Goal: Transaction & Acquisition: Book appointment/travel/reservation

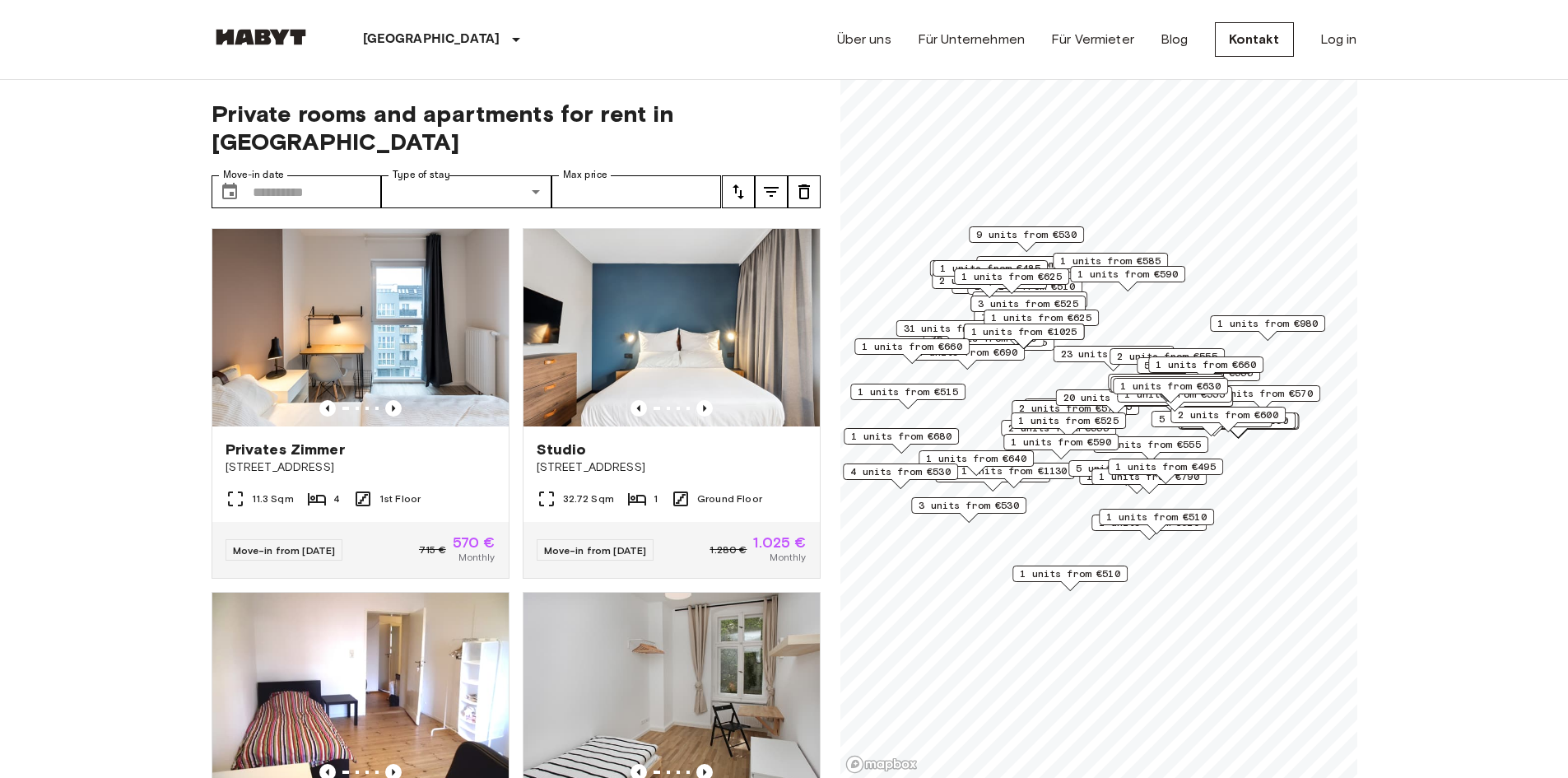
click at [1155, 482] on div "Map marker" at bounding box center [1164, 479] width 19 height 10
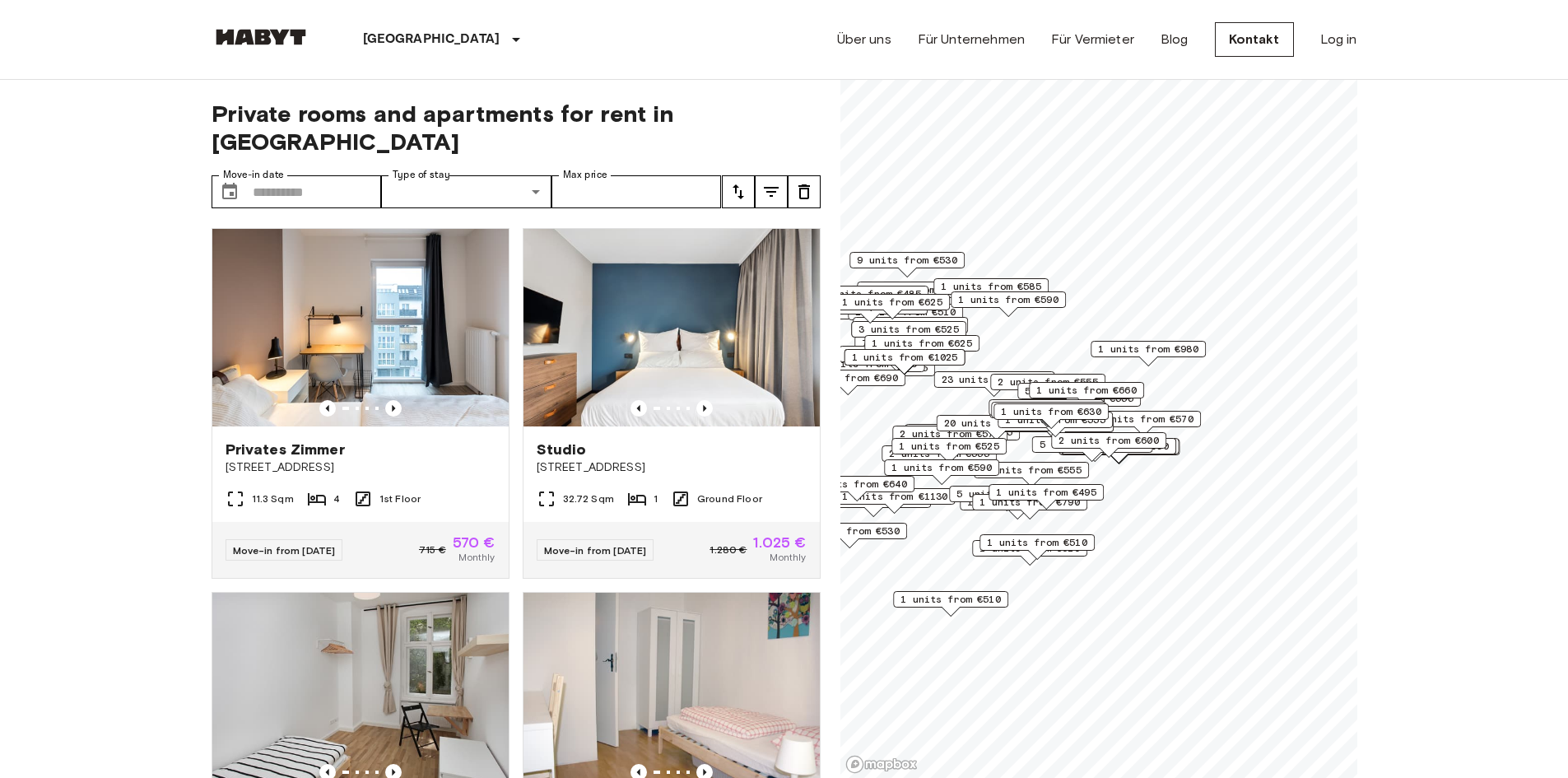
scroll to position [165, 0]
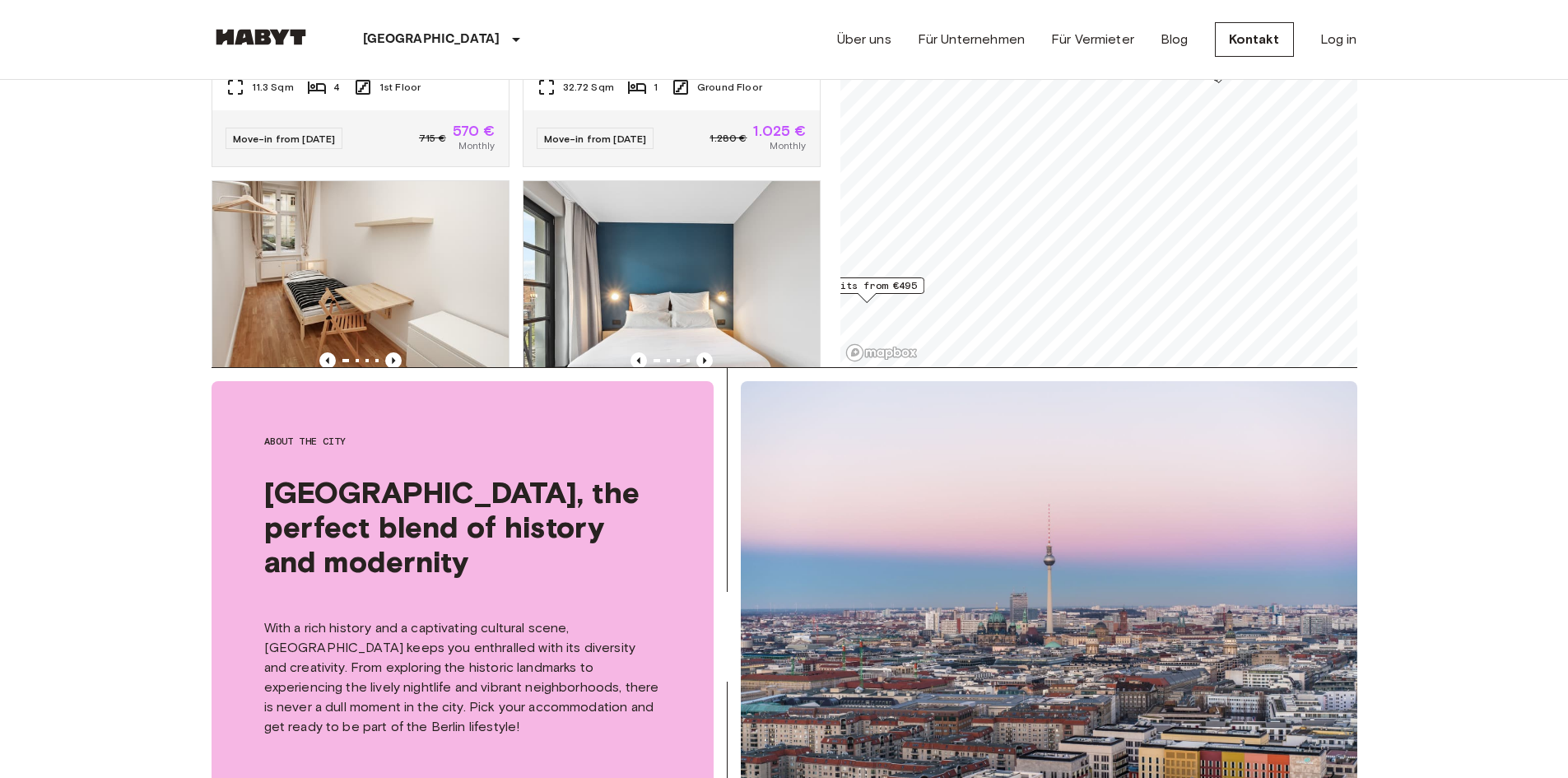
scroll to position [247, 0]
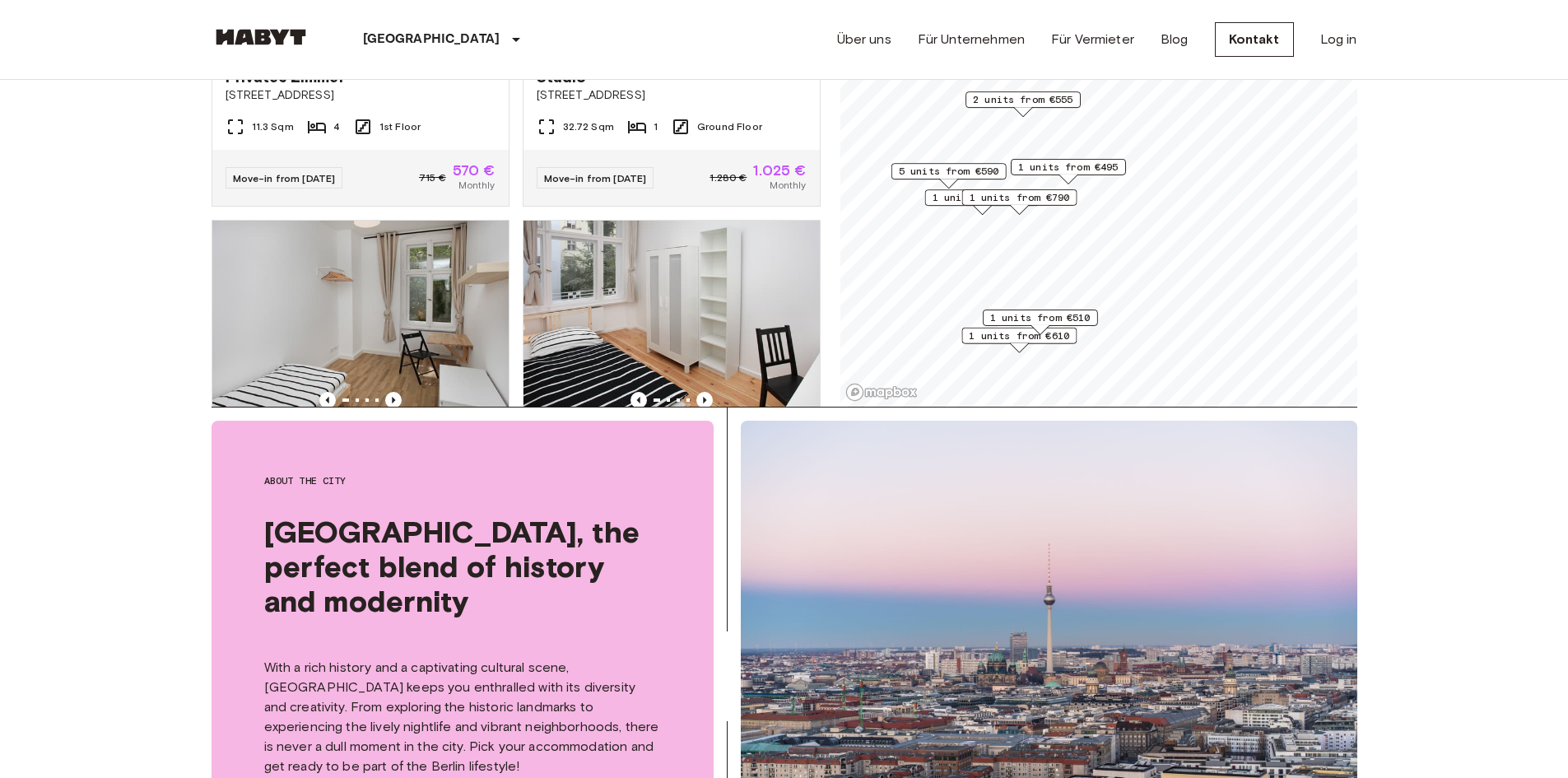
scroll to position [207, 0]
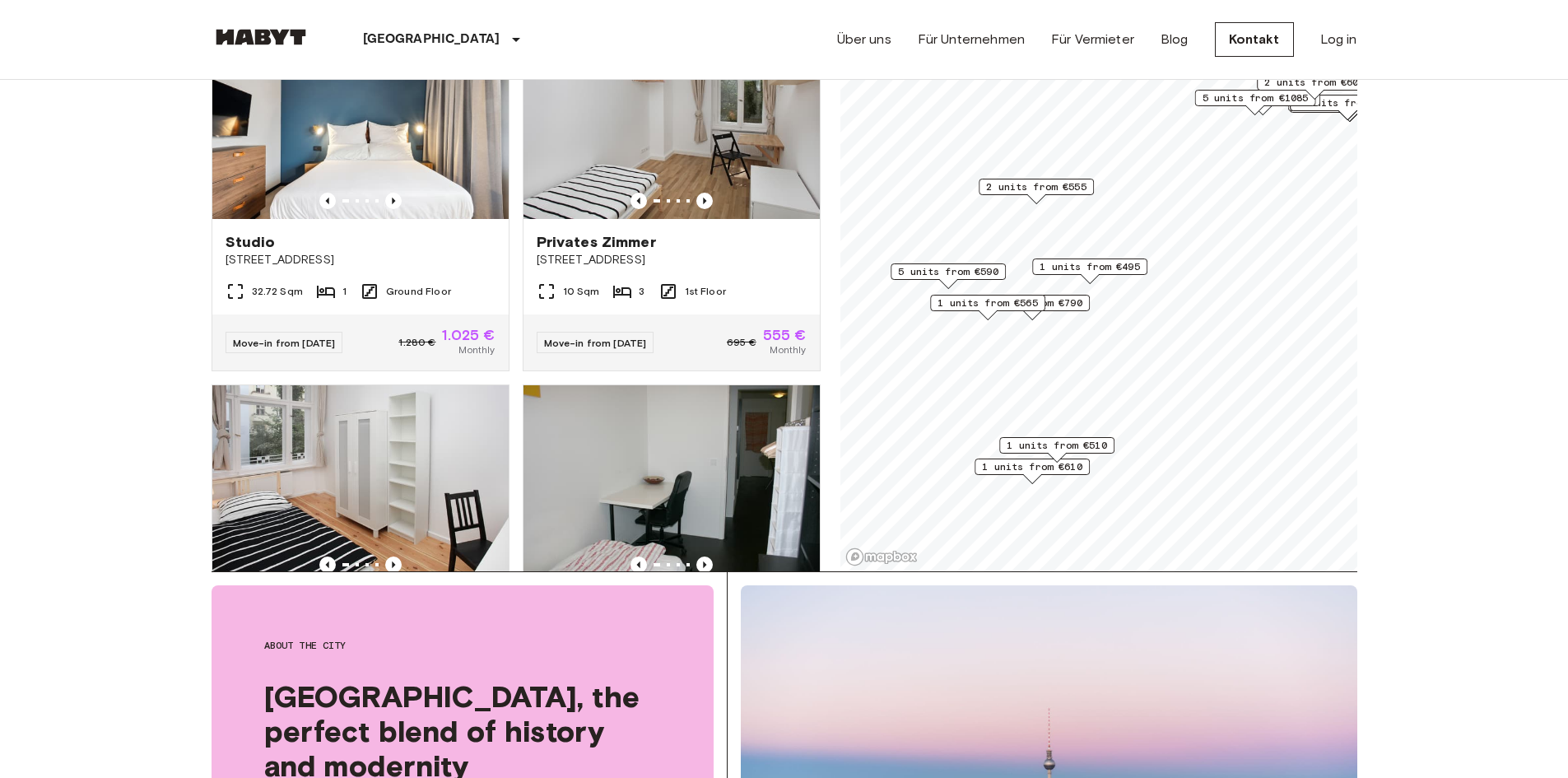
click at [1085, 265] on span "1 units from €495" at bounding box center [1089, 267] width 100 height 15
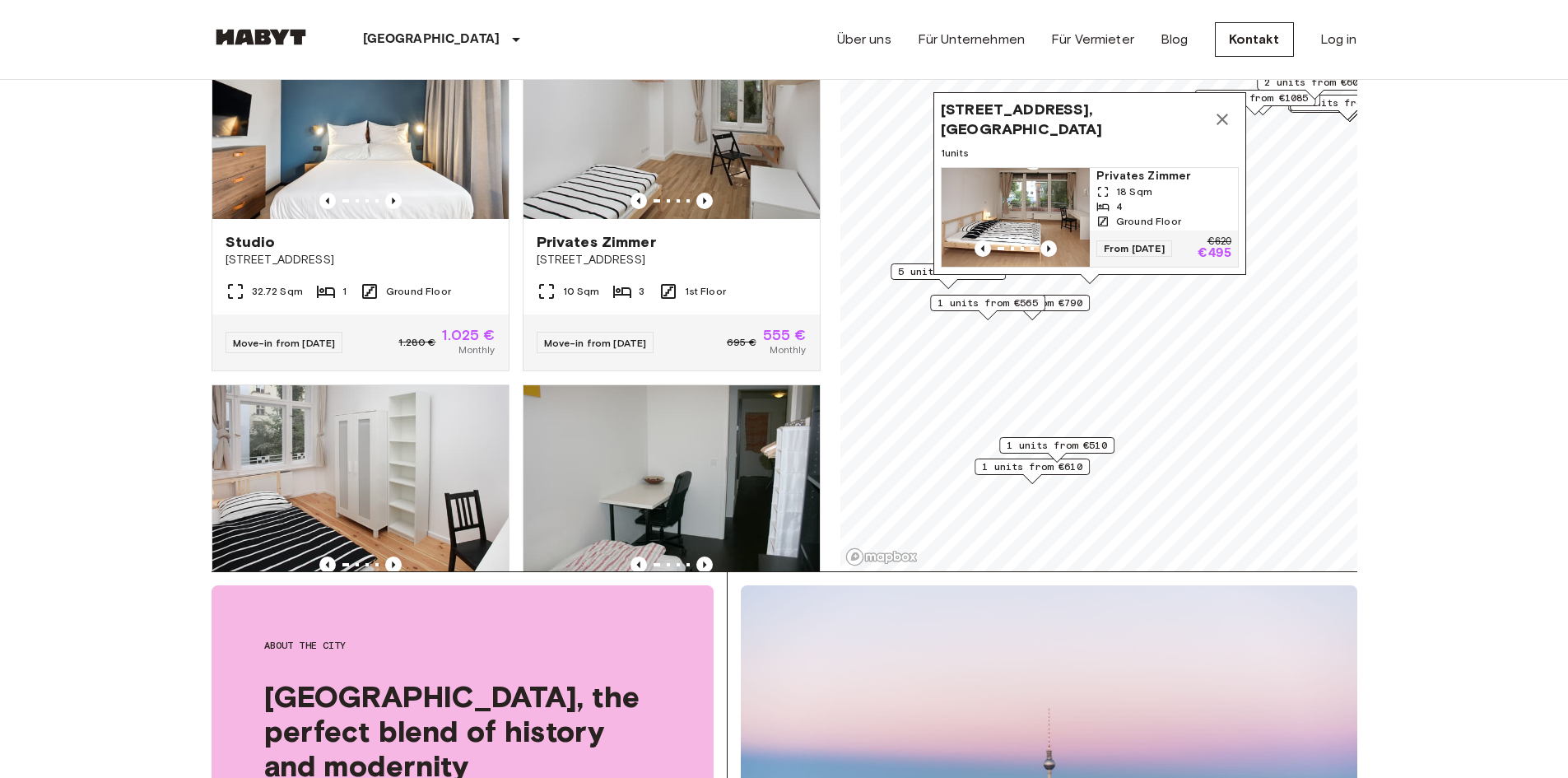
click at [1019, 100] on span "[STREET_ADDRESS], [GEOGRAPHIC_DATA]" at bounding box center [1073, 119] width 265 height 40
click at [1132, 240] on span "From [DATE]" at bounding box center [1134, 248] width 76 height 17
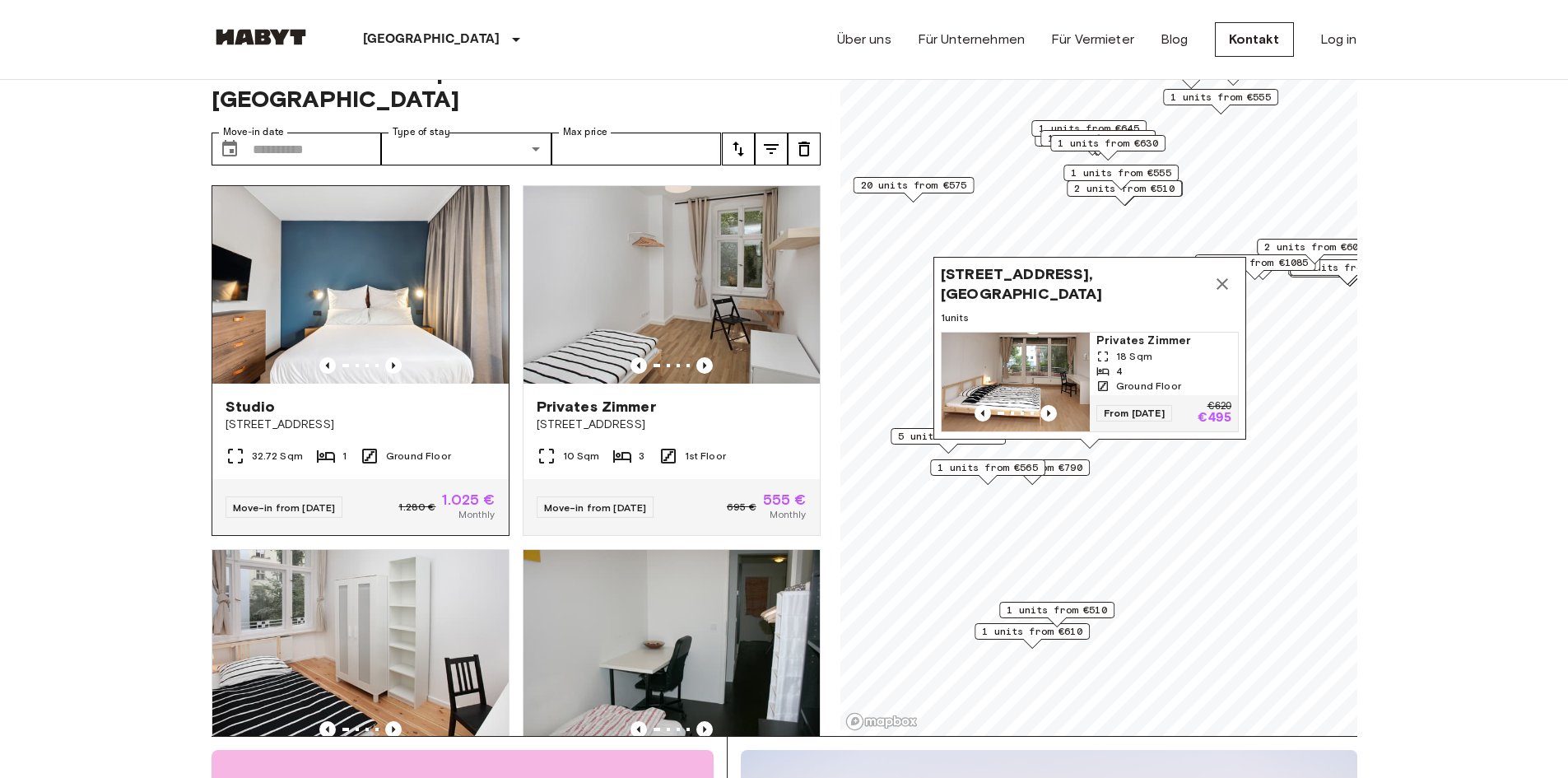
click at [399, 220] on img at bounding box center [360, 284] width 296 height 197
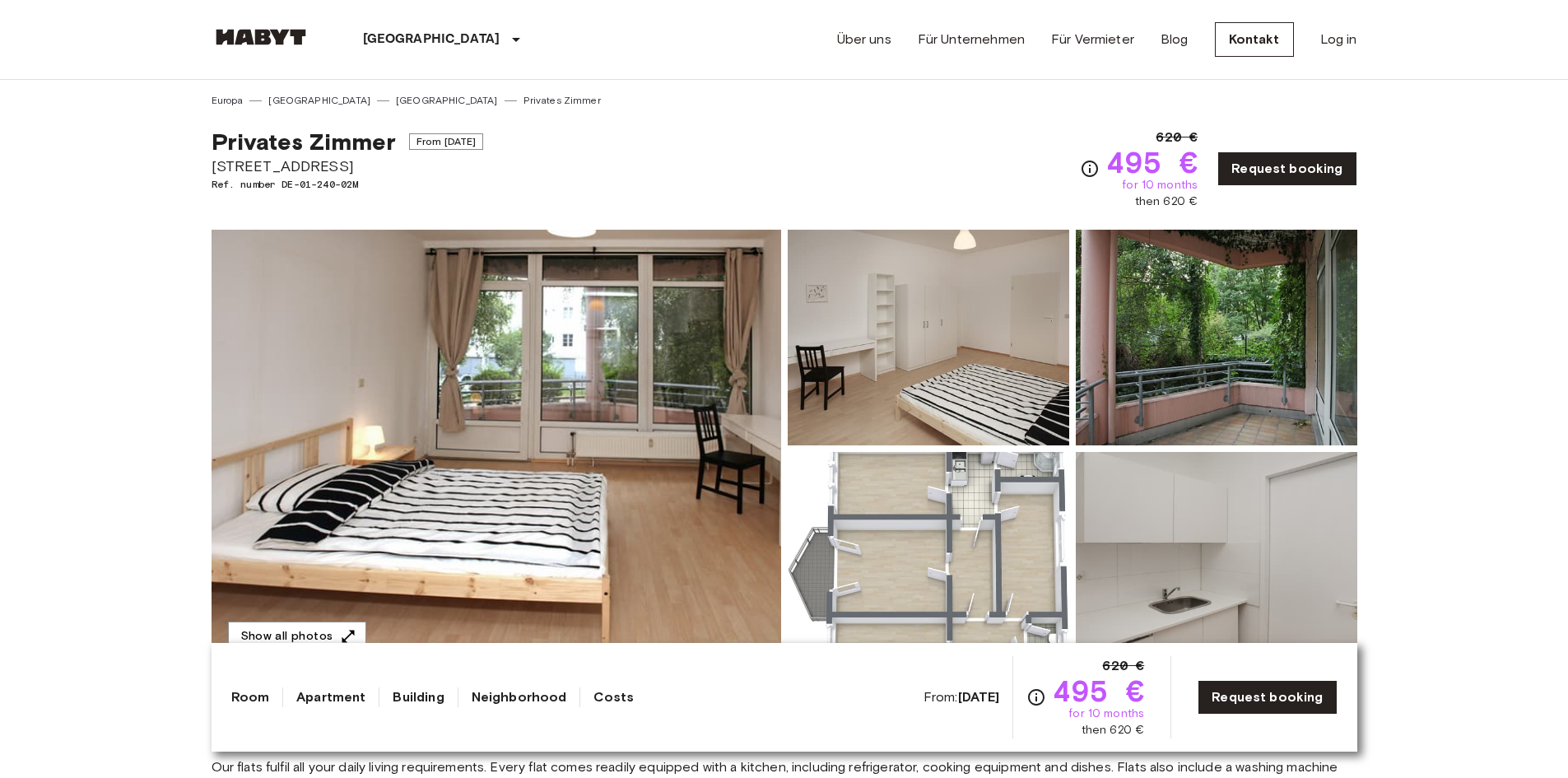
click at [422, 367] on img at bounding box center [495, 448] width 570 height 438
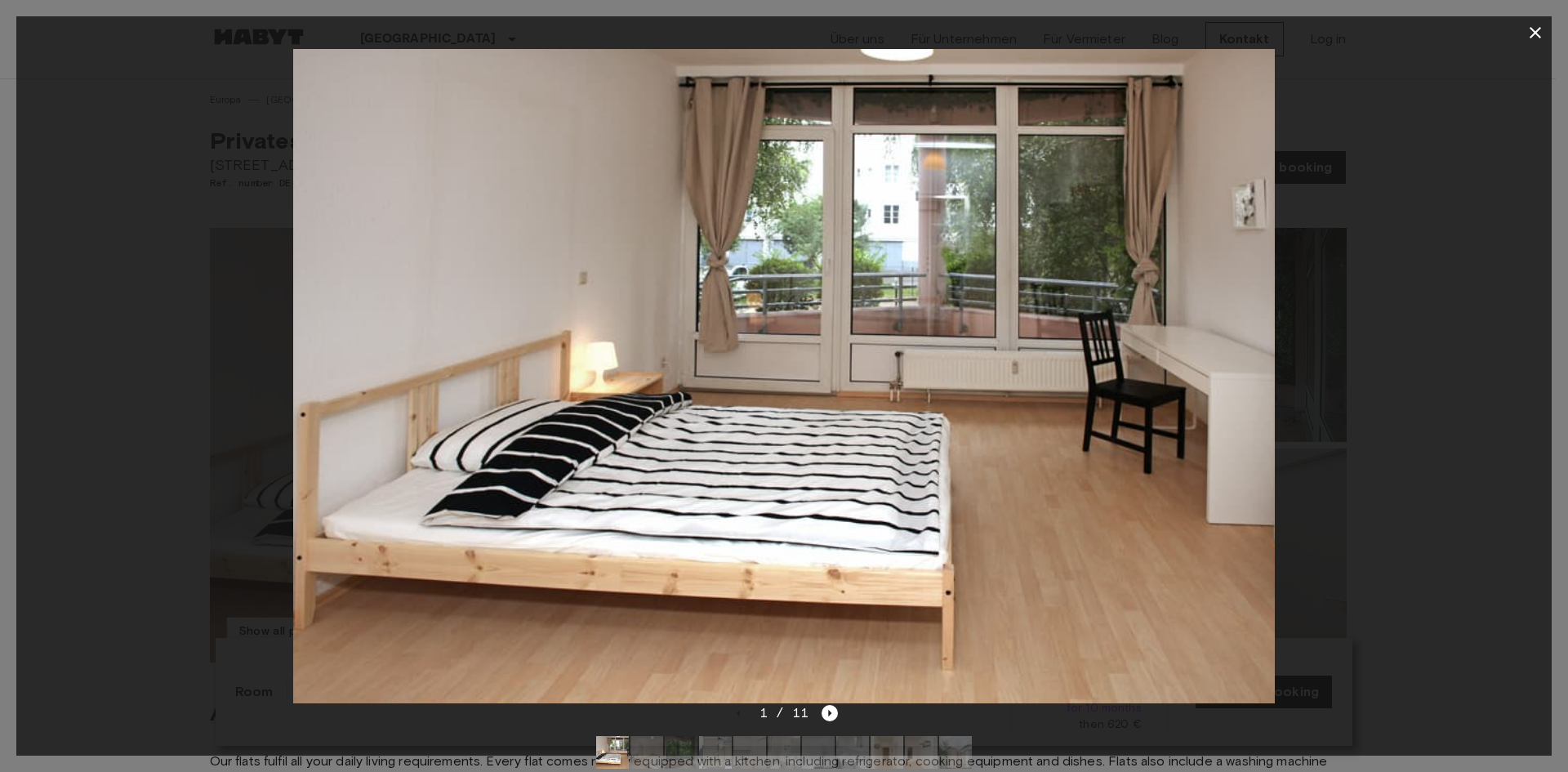
click at [1415, 411] on div at bounding box center [784, 376] width 1535 height 654
click at [827, 709] on icon "Next image" at bounding box center [830, 713] width 17 height 17
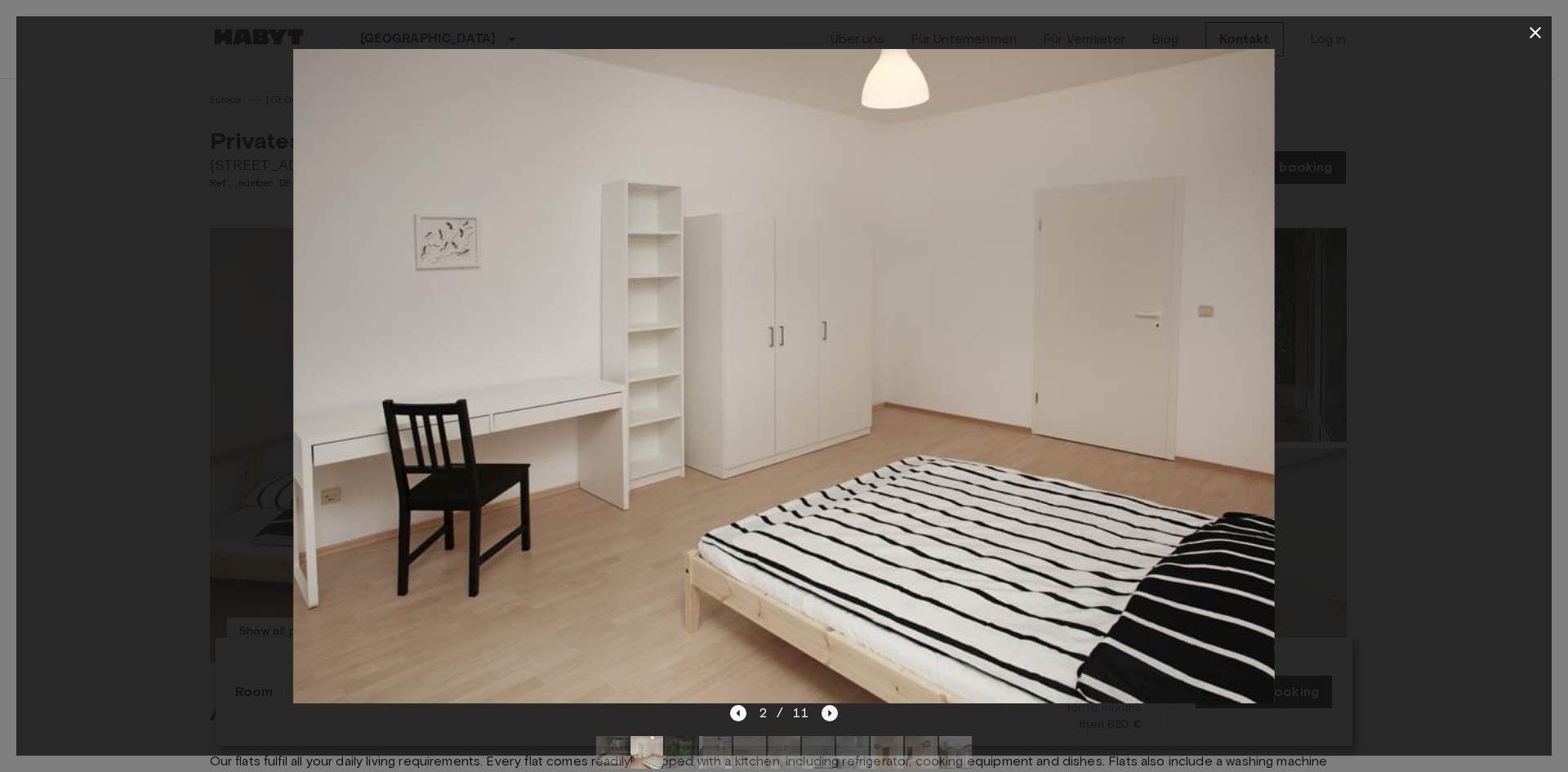
click at [827, 709] on icon "Next image" at bounding box center [830, 713] width 17 height 17
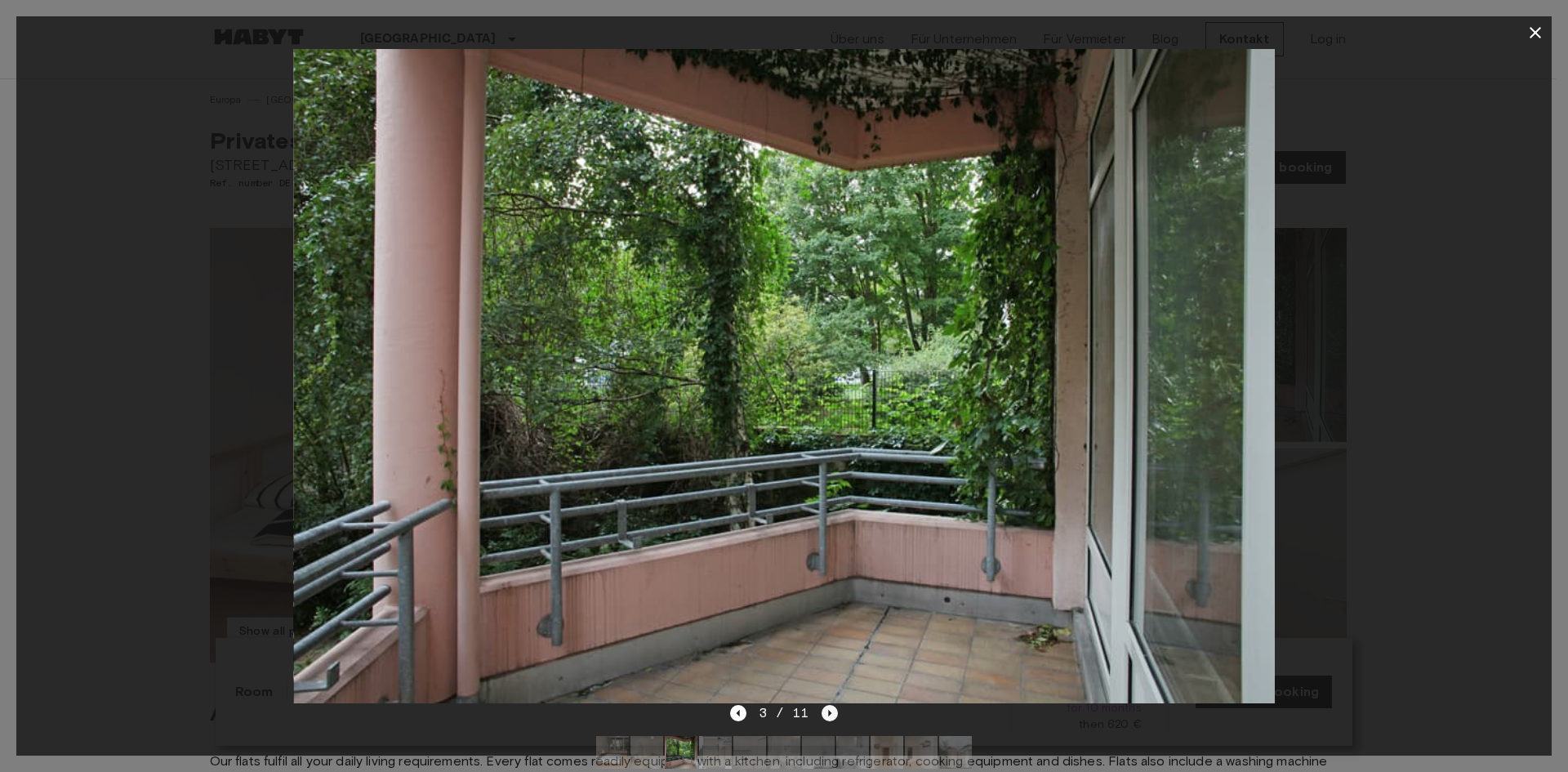
click at [827, 709] on icon "Next image" at bounding box center [830, 713] width 17 height 17
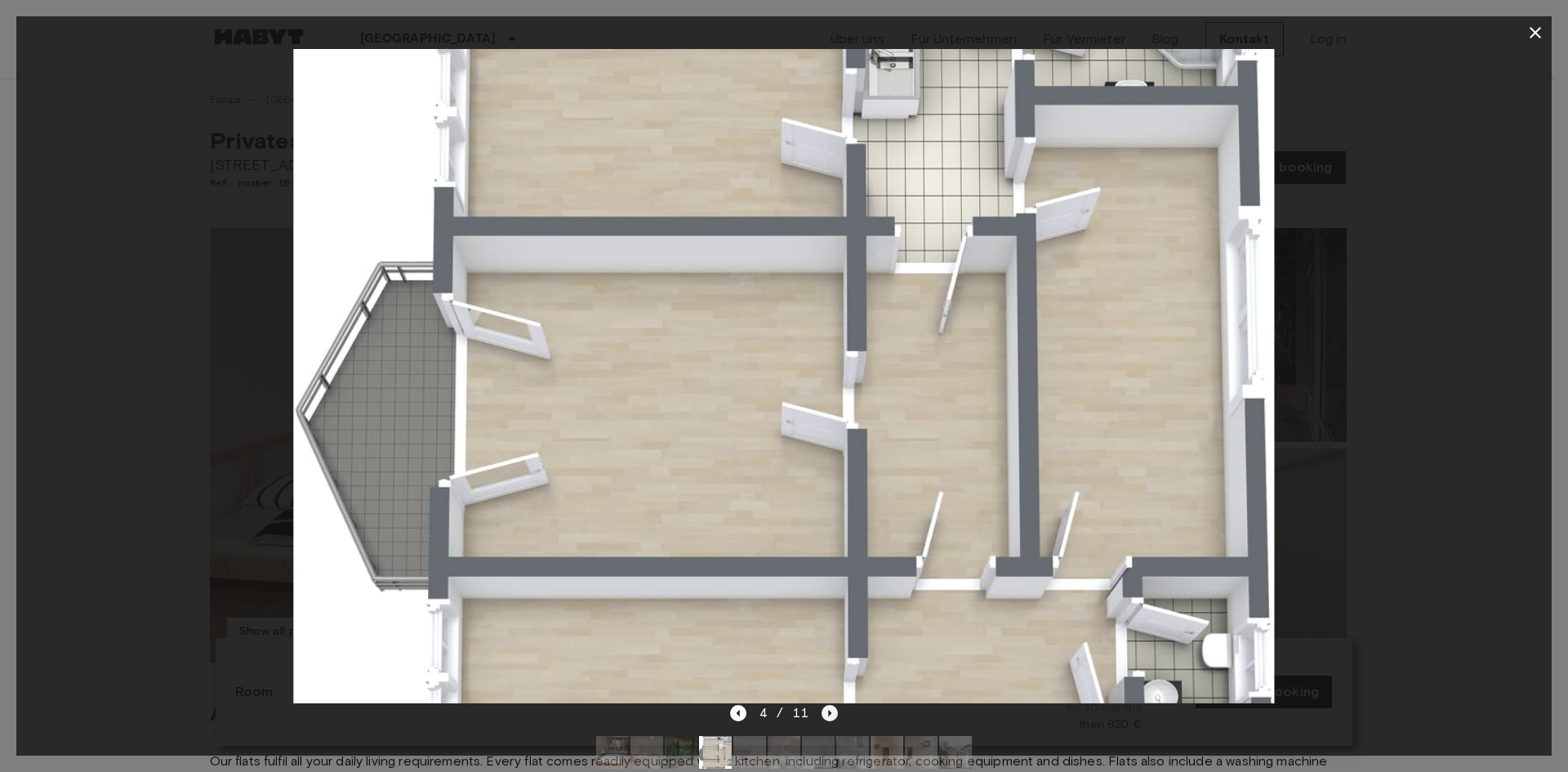
click at [827, 709] on icon "Next image" at bounding box center [830, 713] width 17 height 17
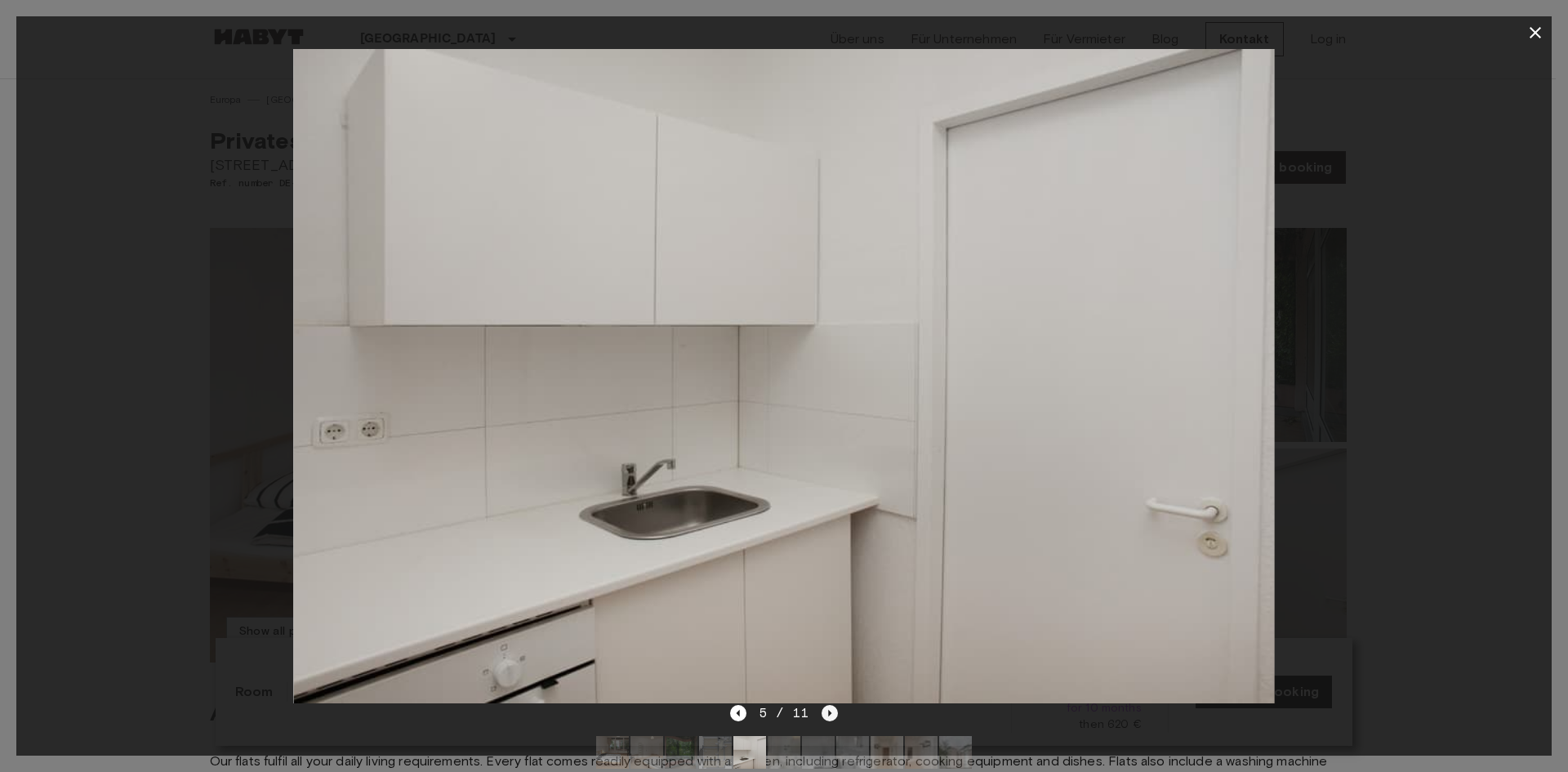
click at [827, 709] on icon "Next image" at bounding box center [830, 713] width 17 height 17
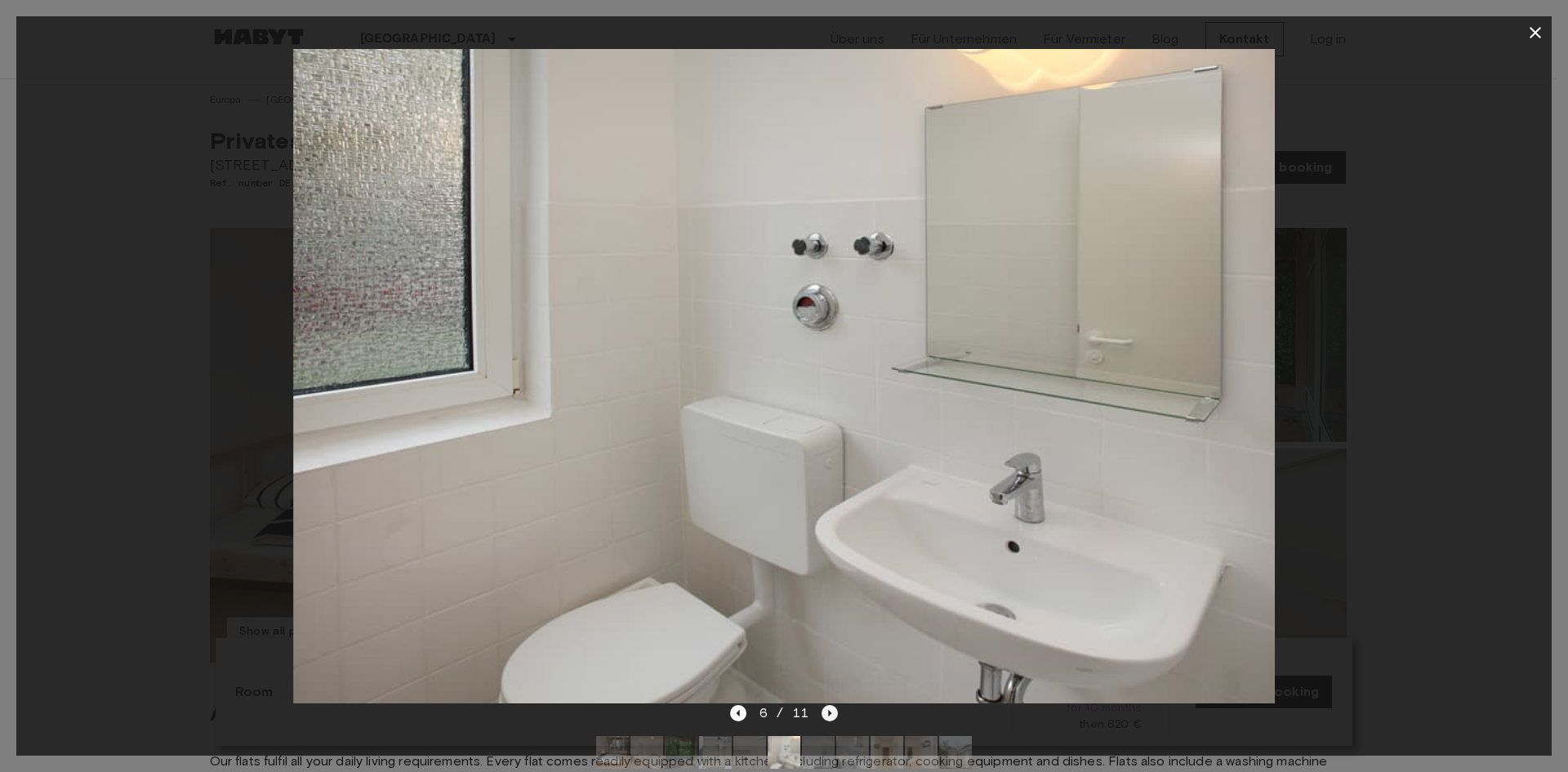
click at [827, 709] on icon "Next image" at bounding box center [830, 713] width 17 height 17
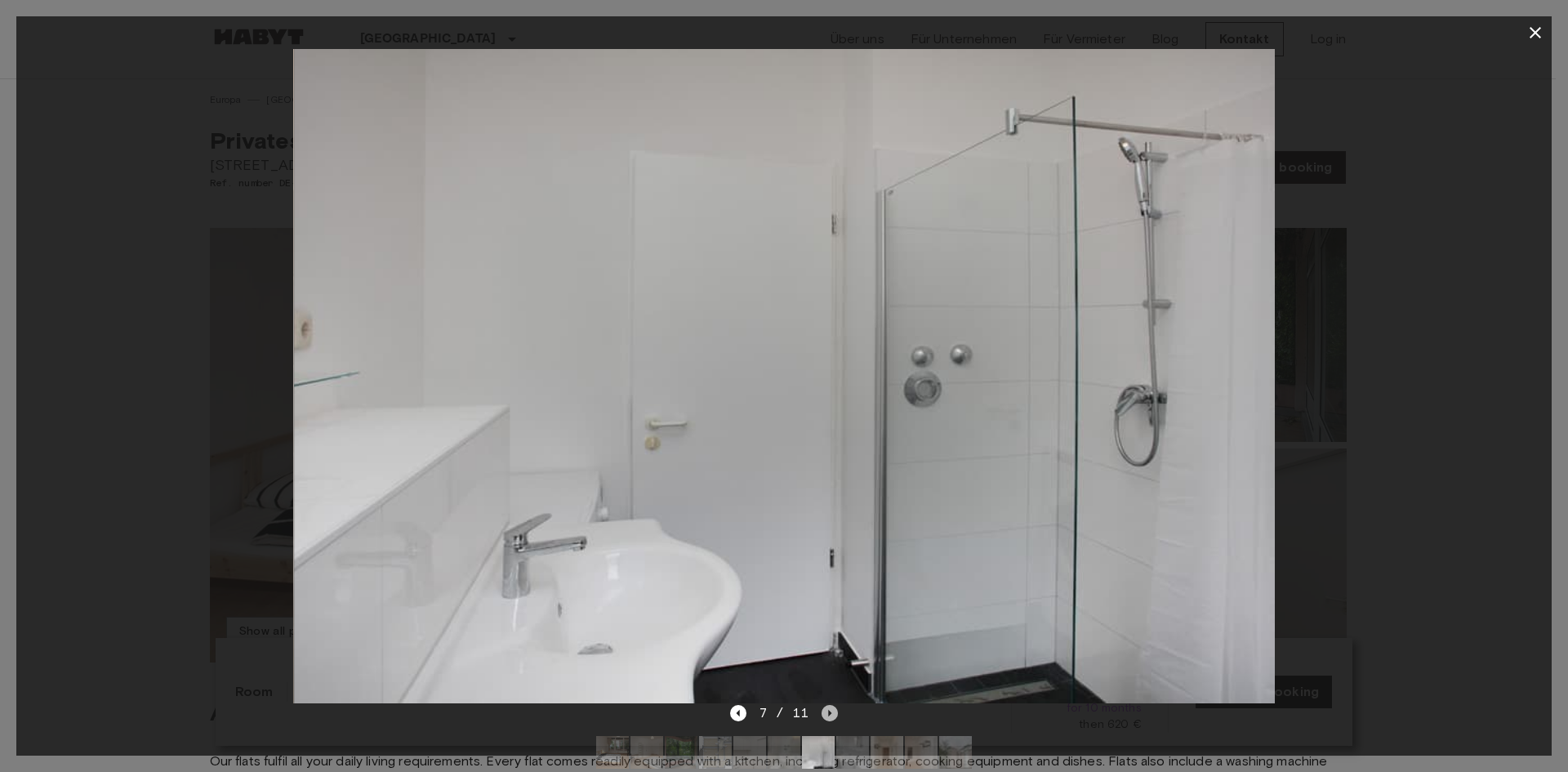
click at [827, 709] on icon "Next image" at bounding box center [830, 713] width 17 height 17
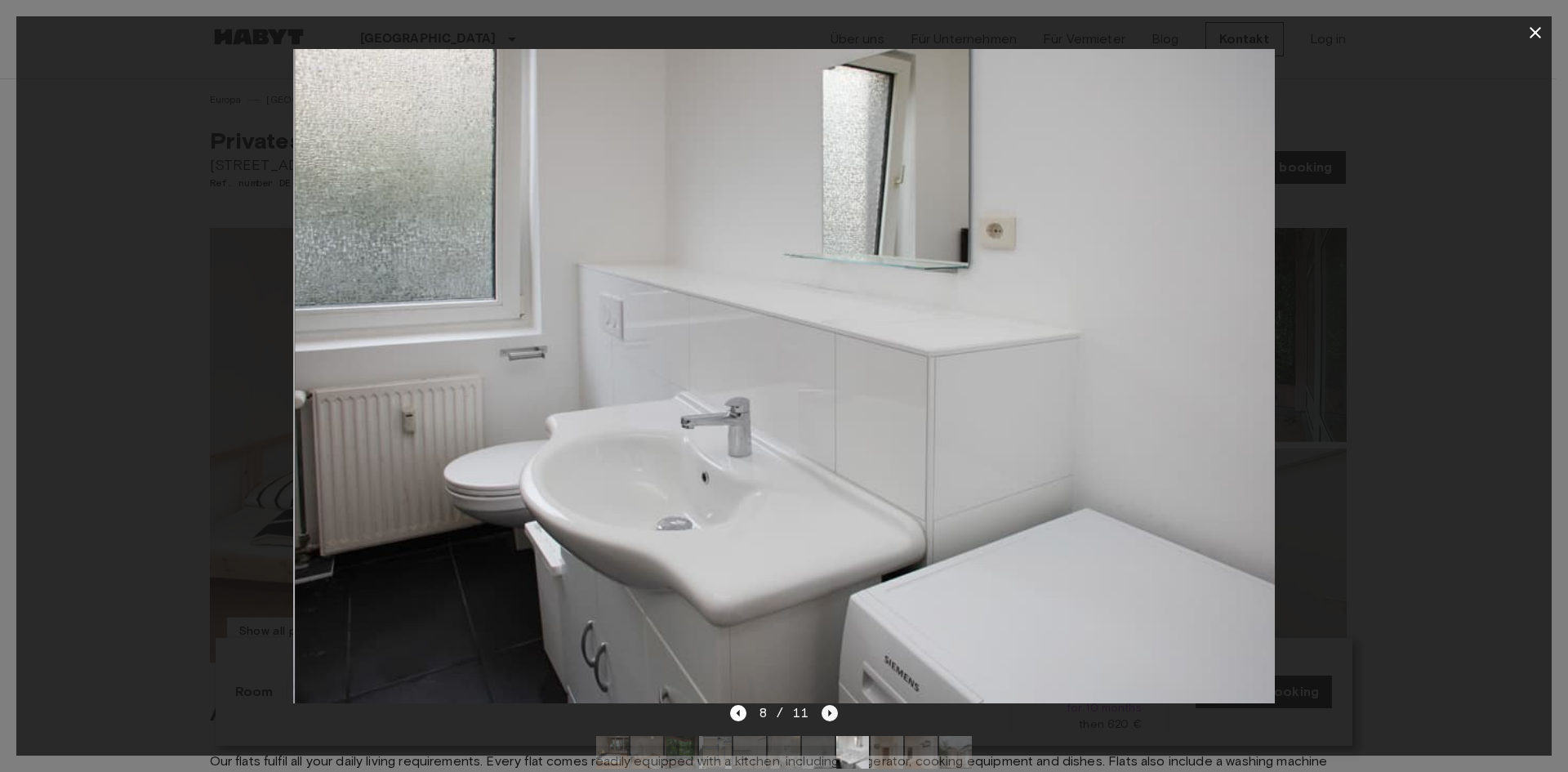
click at [827, 709] on icon "Next image" at bounding box center [830, 713] width 17 height 17
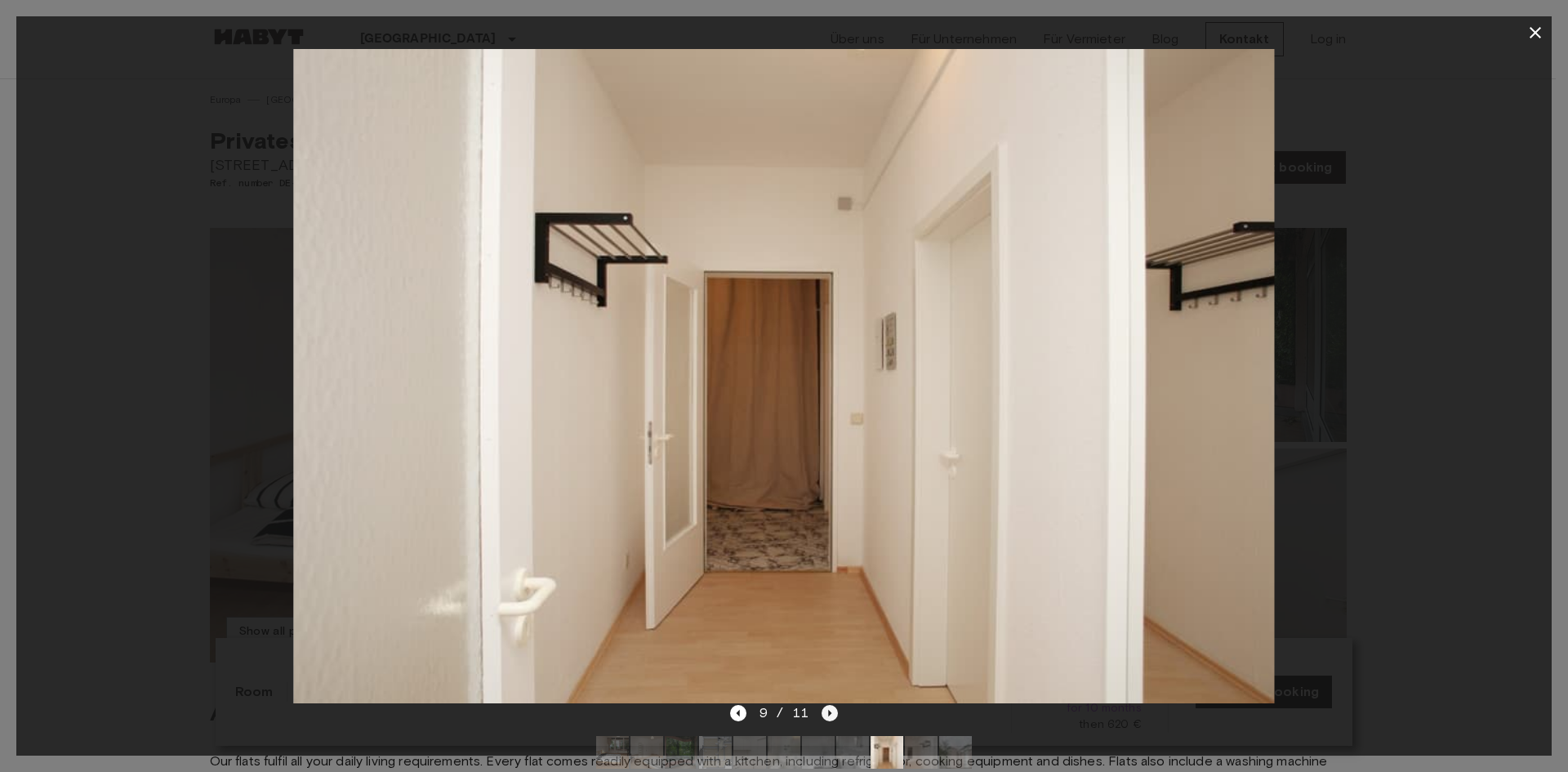
click at [827, 709] on icon "Next image" at bounding box center [830, 713] width 17 height 17
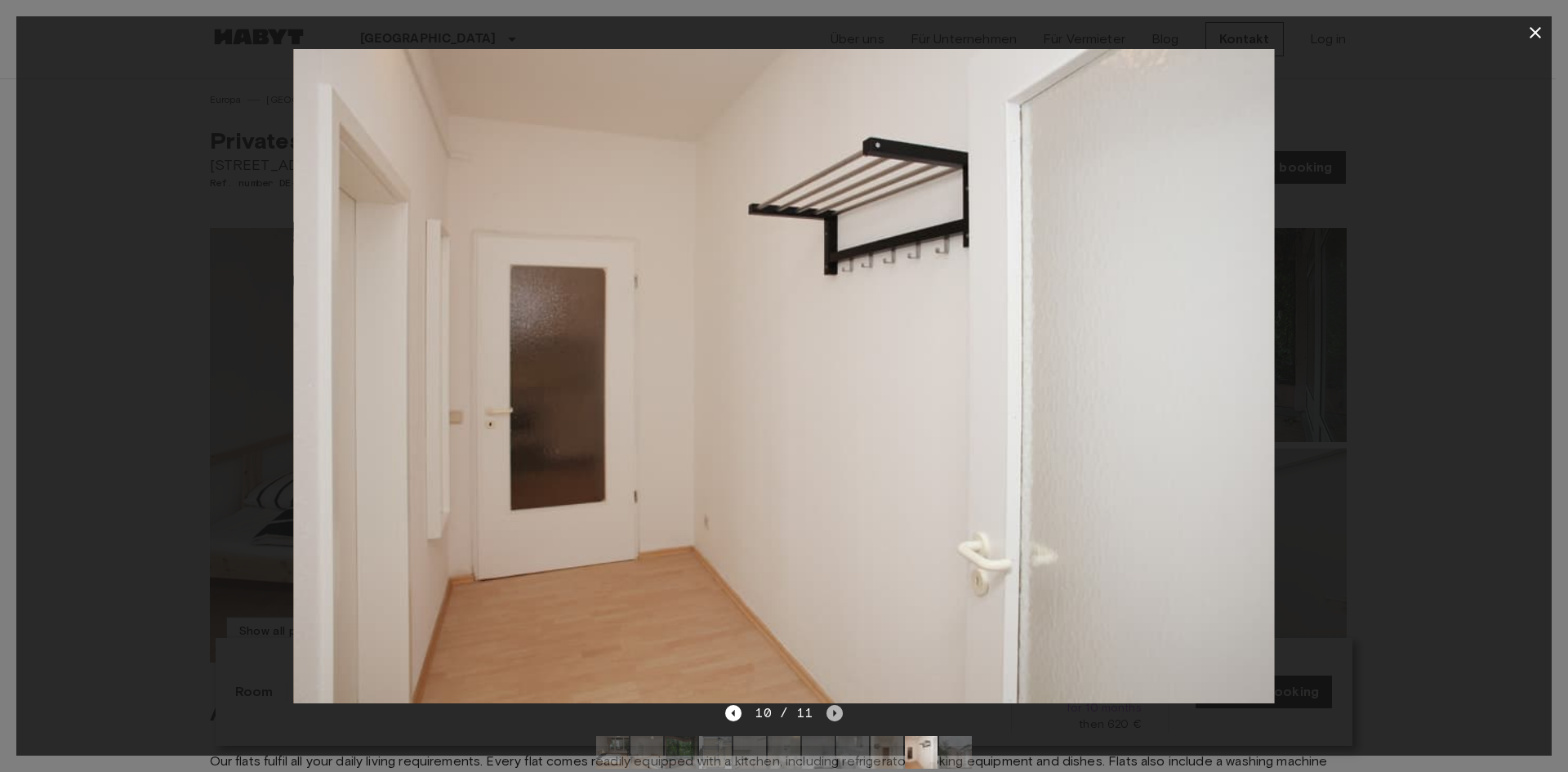
click at [827, 709] on icon "Next image" at bounding box center [835, 713] width 17 height 17
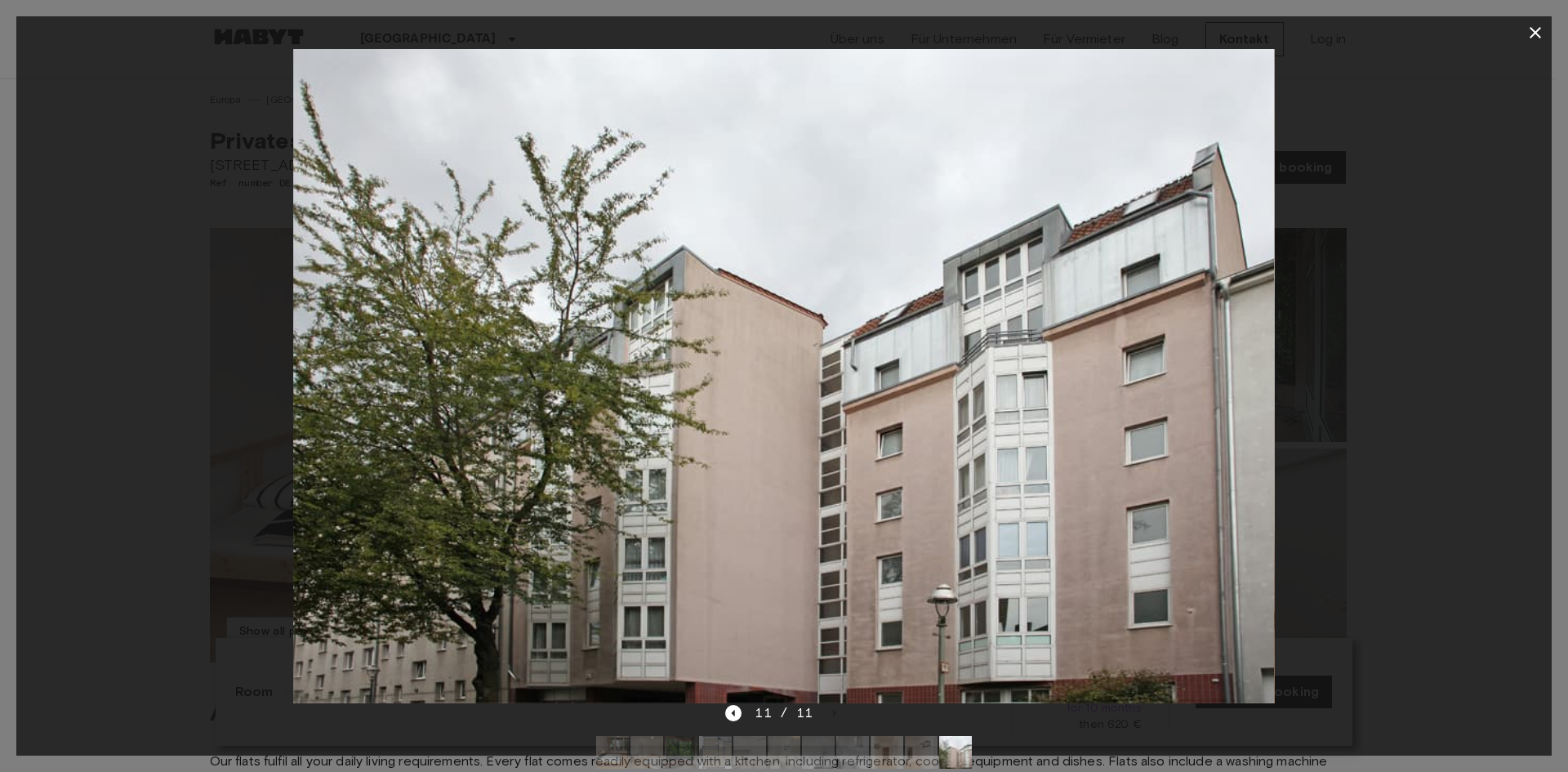
click at [1536, 33] on icon "button" at bounding box center [1535, 32] width 11 height 11
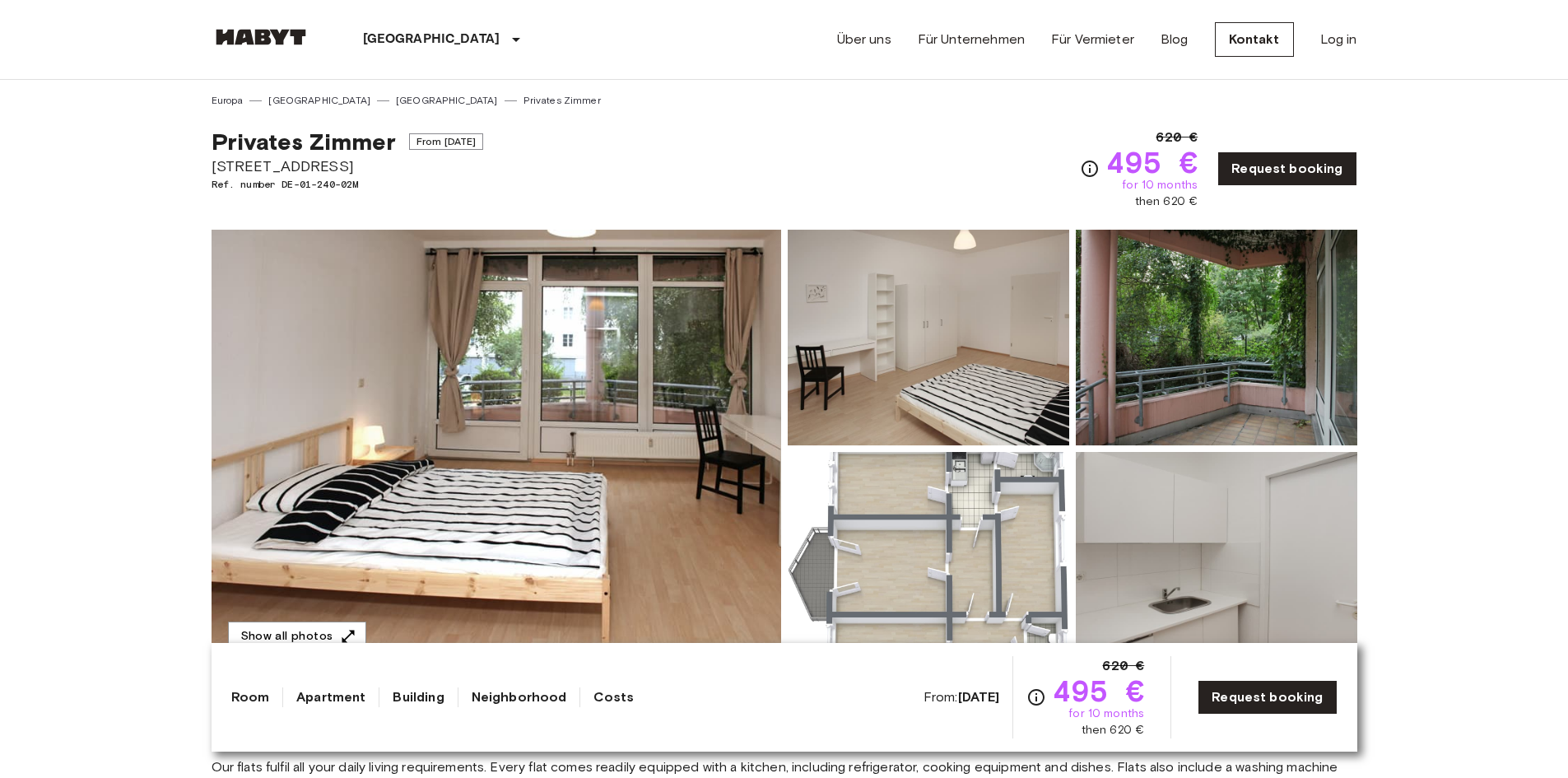
drag, startPoint x: 356, startPoint y: 161, endPoint x: 208, endPoint y: 158, distance: 148.0
copy span "Hüttenroder Weg 18"
click at [478, 468] on img at bounding box center [495, 448] width 570 height 438
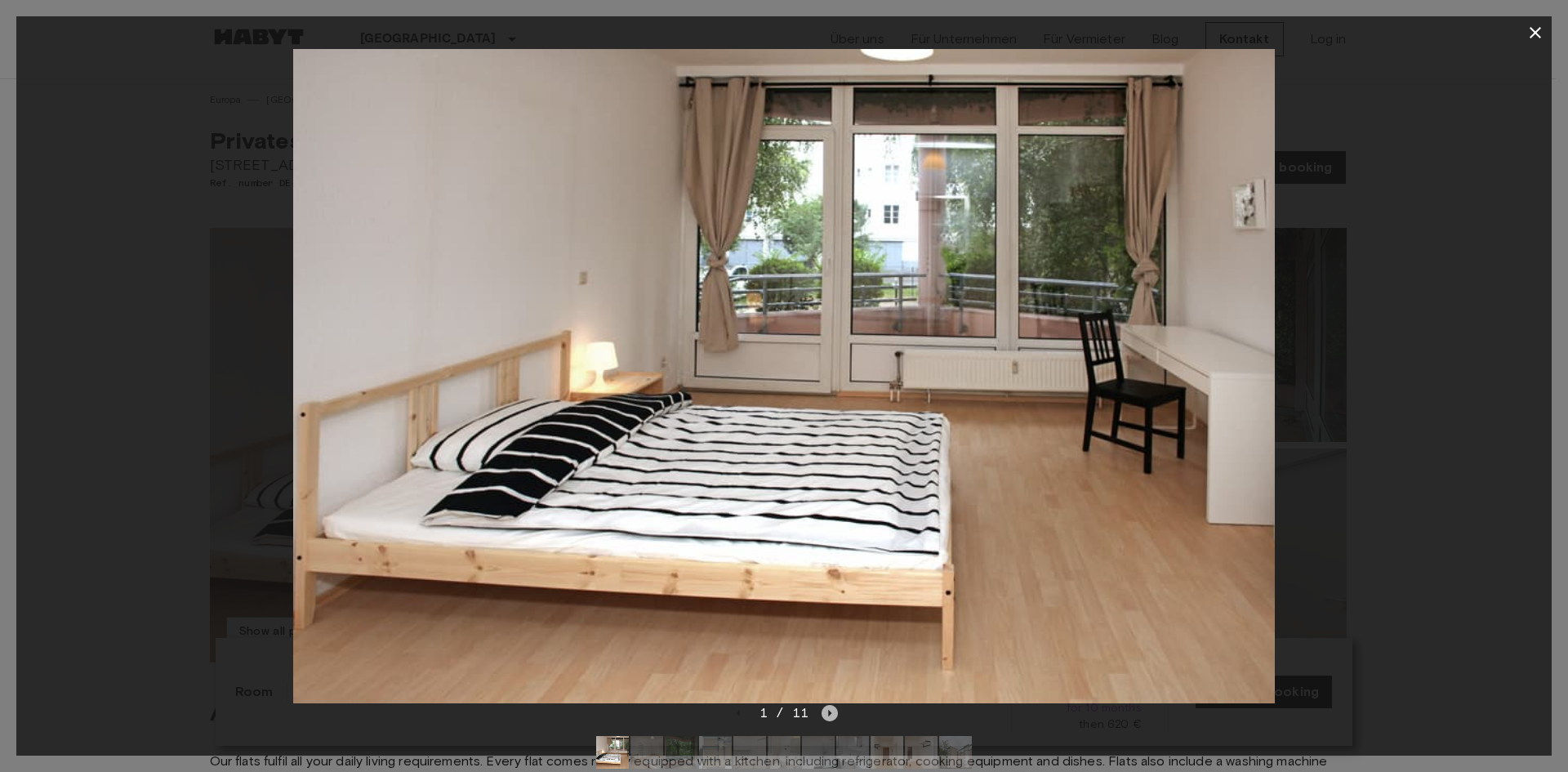
click at [824, 712] on icon "Next image" at bounding box center [830, 713] width 17 height 17
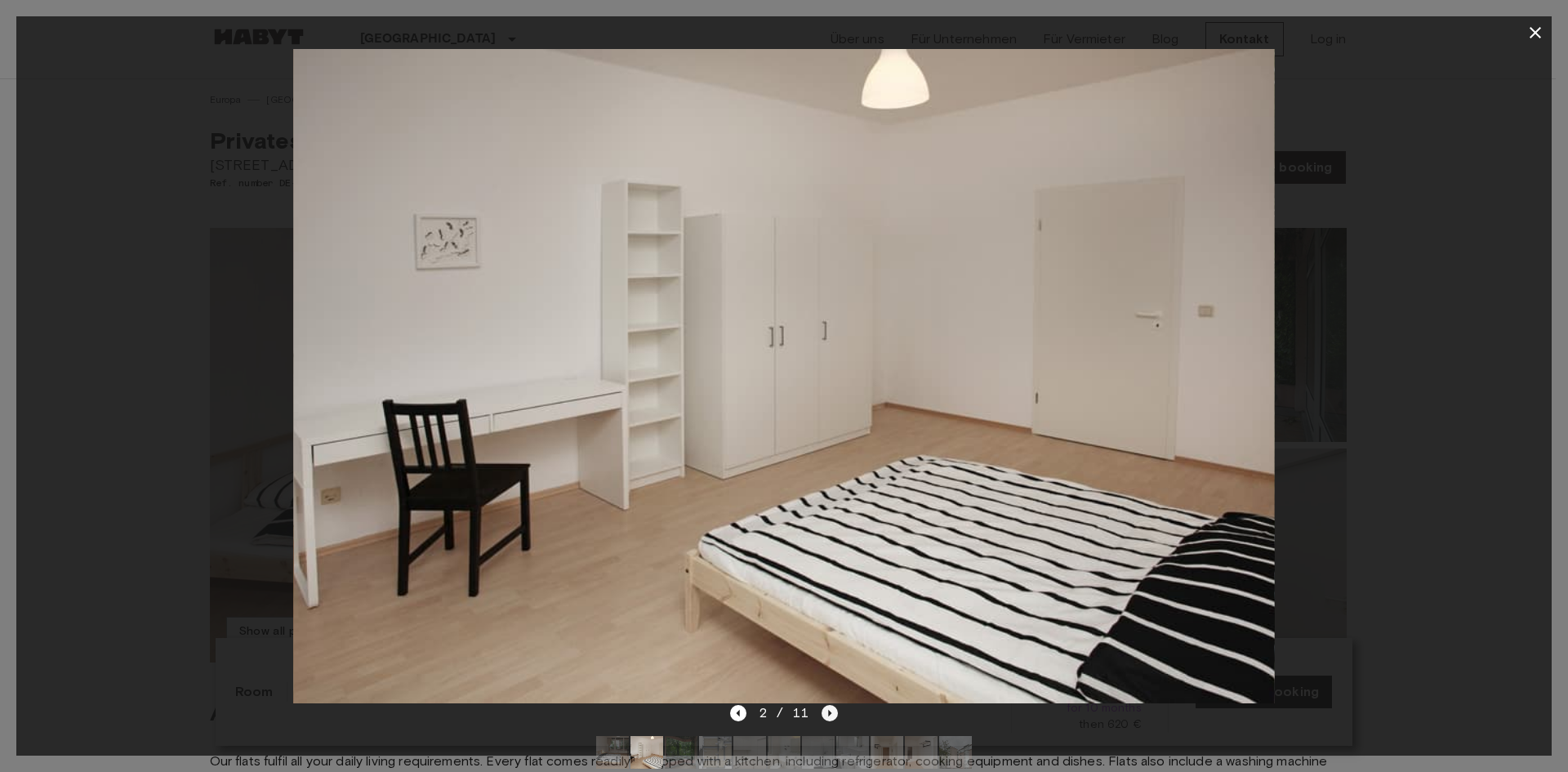
click at [822, 713] on icon "Next image" at bounding box center [830, 713] width 17 height 17
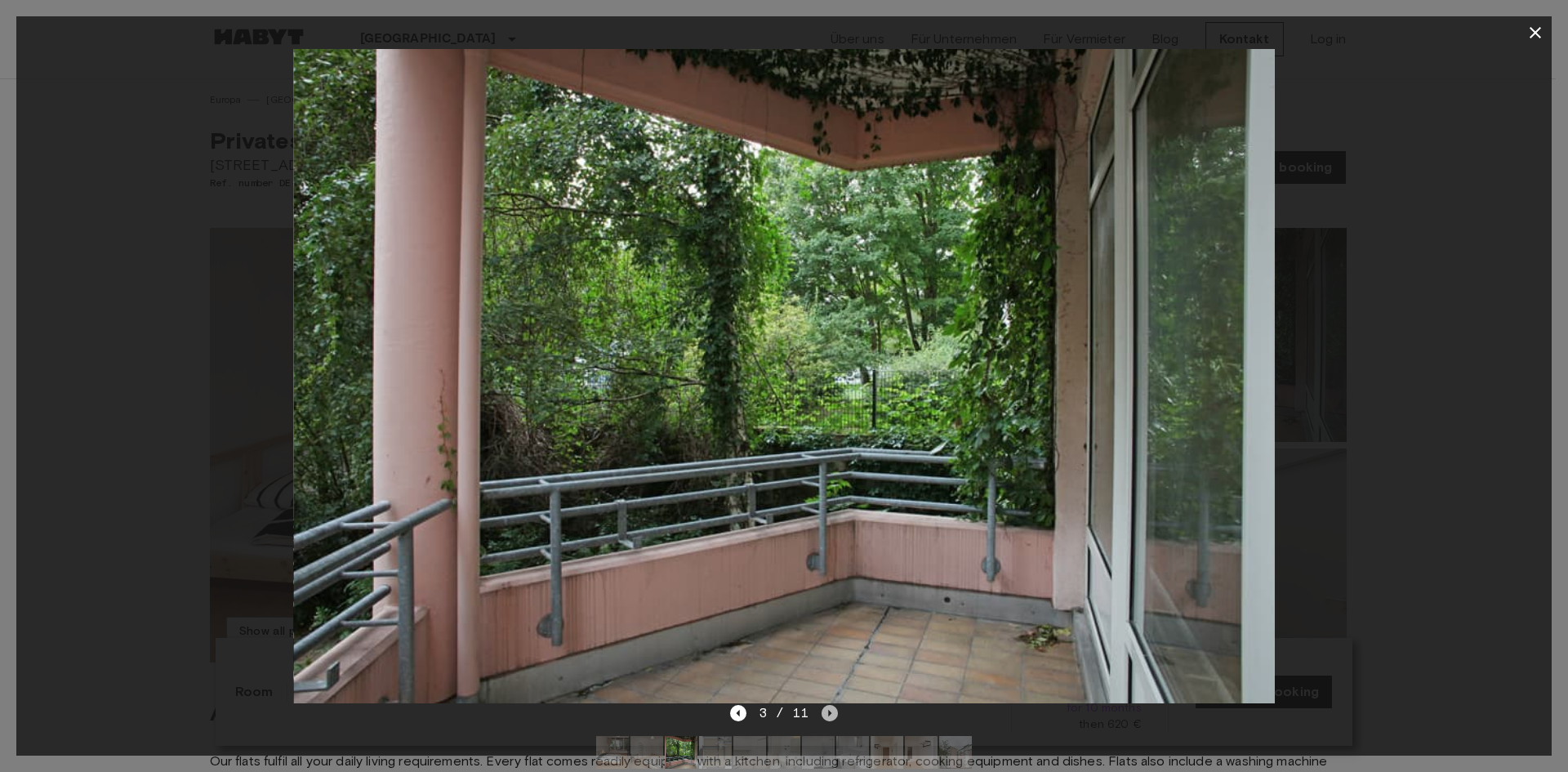
click at [822, 713] on icon "Next image" at bounding box center [830, 713] width 17 height 17
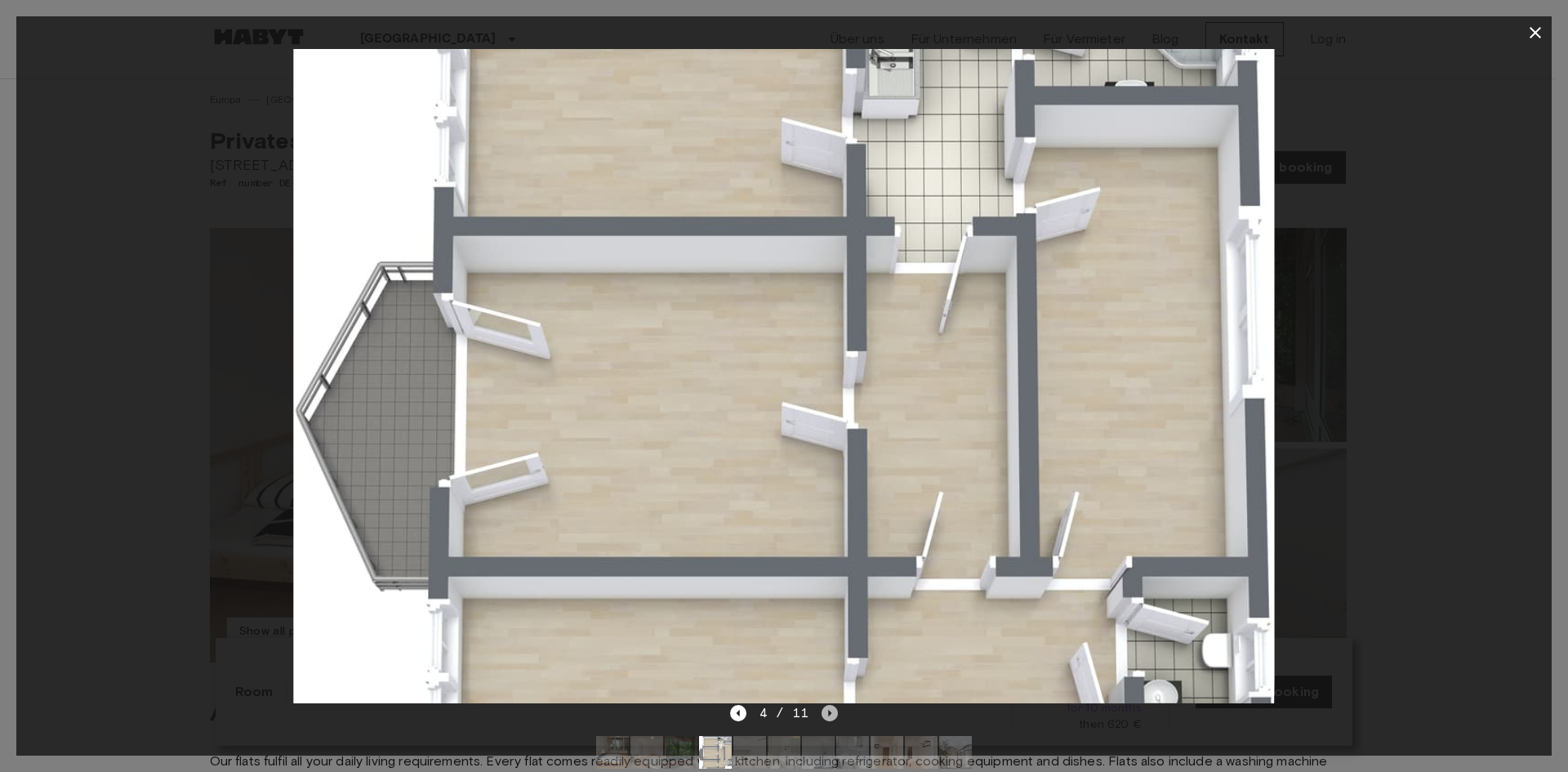
click at [822, 713] on icon "Next image" at bounding box center [830, 713] width 17 height 17
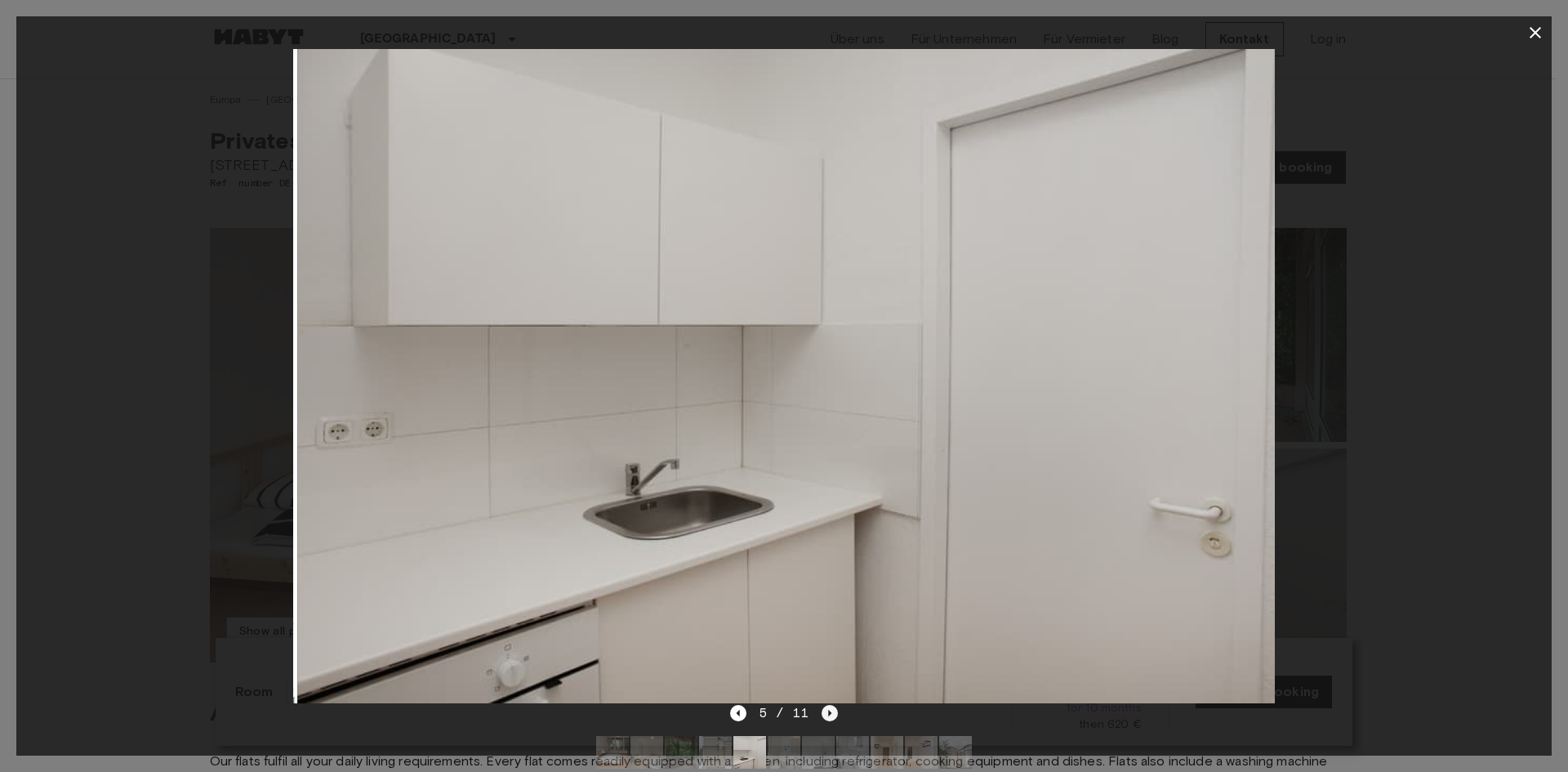
click at [822, 713] on icon "Next image" at bounding box center [830, 713] width 17 height 17
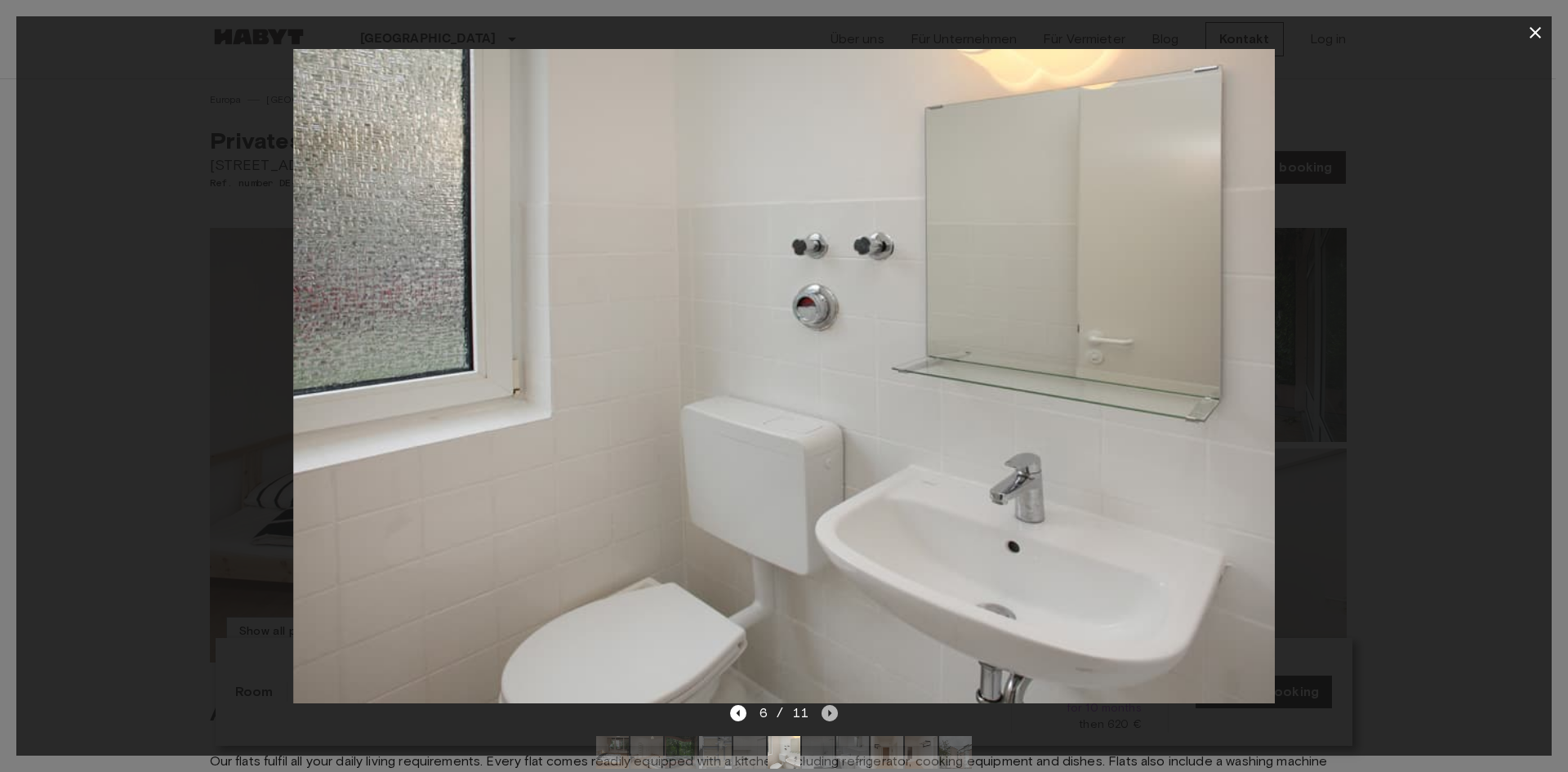
click at [822, 713] on icon "Next image" at bounding box center [830, 713] width 17 height 17
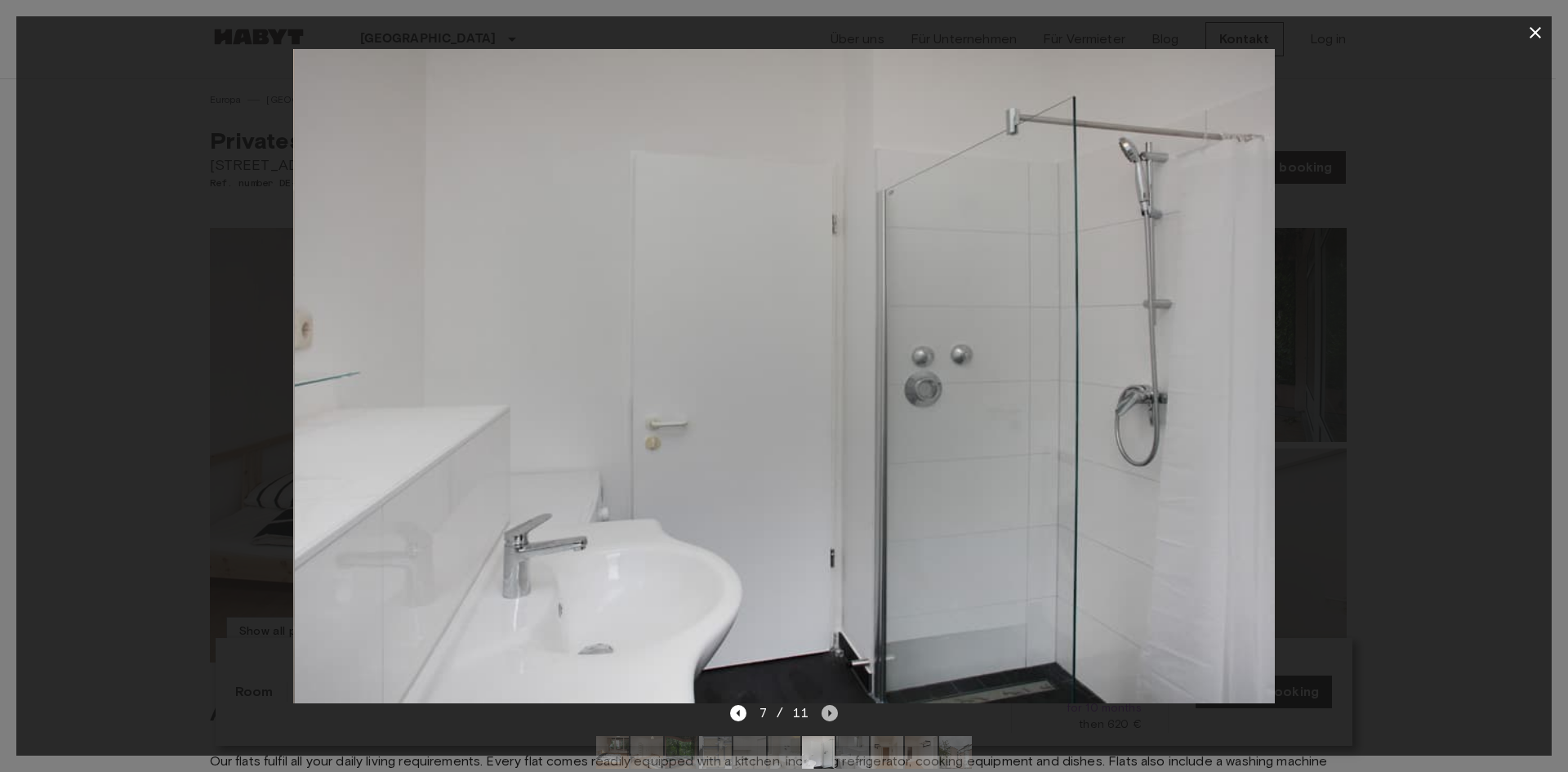
click at [822, 713] on icon "Next image" at bounding box center [830, 713] width 17 height 17
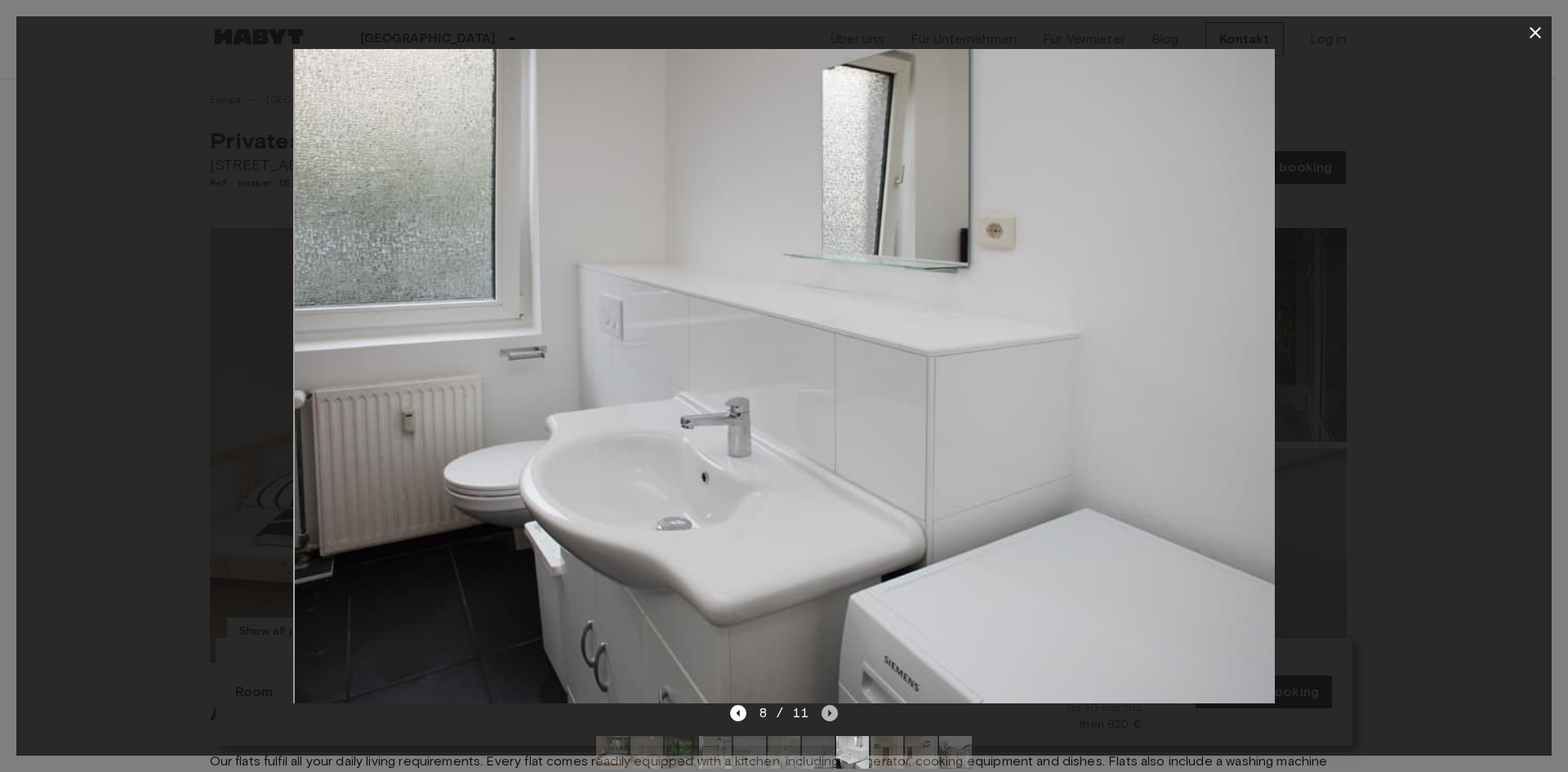
click at [822, 713] on icon "Next image" at bounding box center [830, 713] width 17 height 17
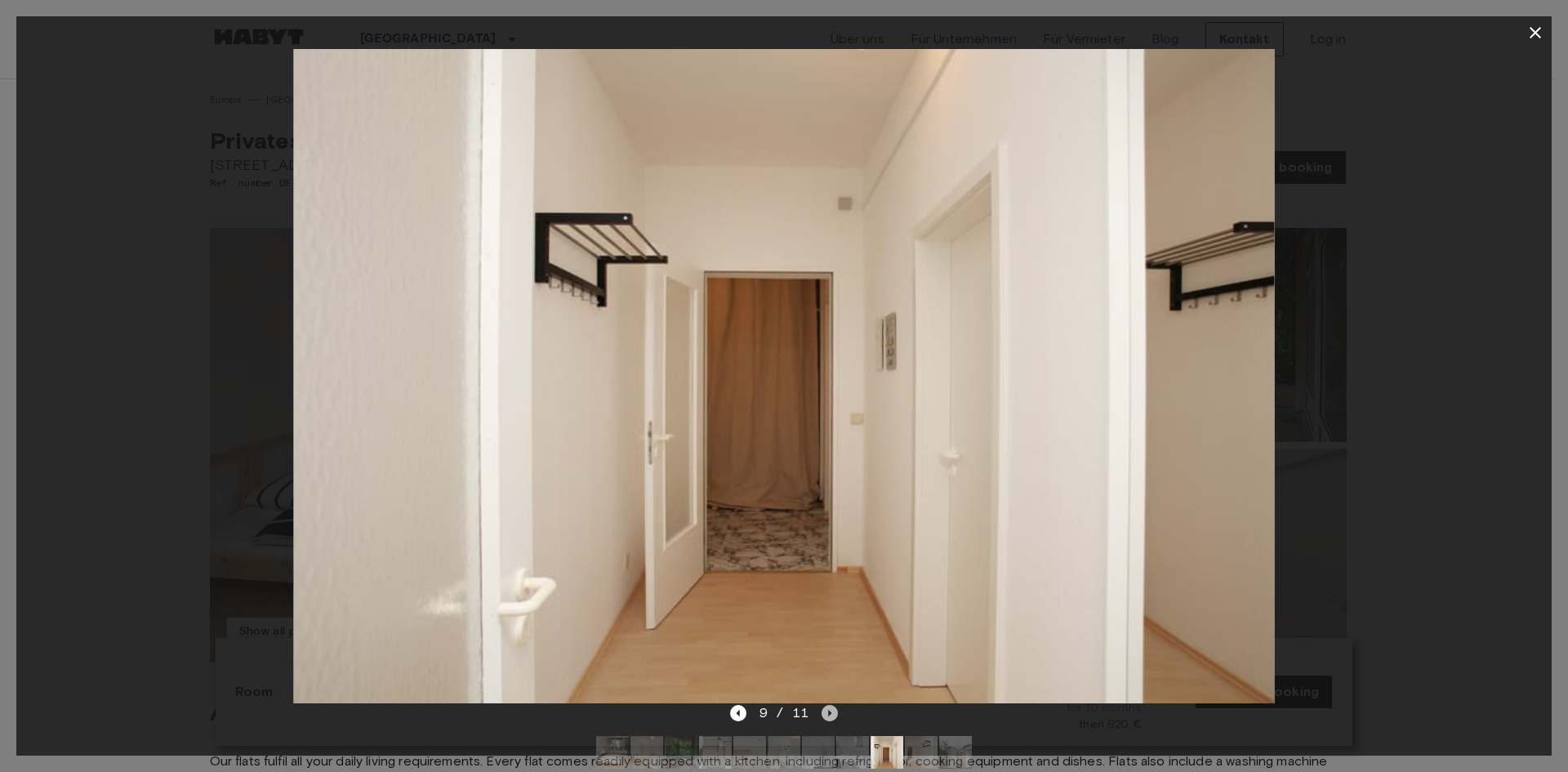
click at [822, 713] on icon "Next image" at bounding box center [830, 713] width 17 height 17
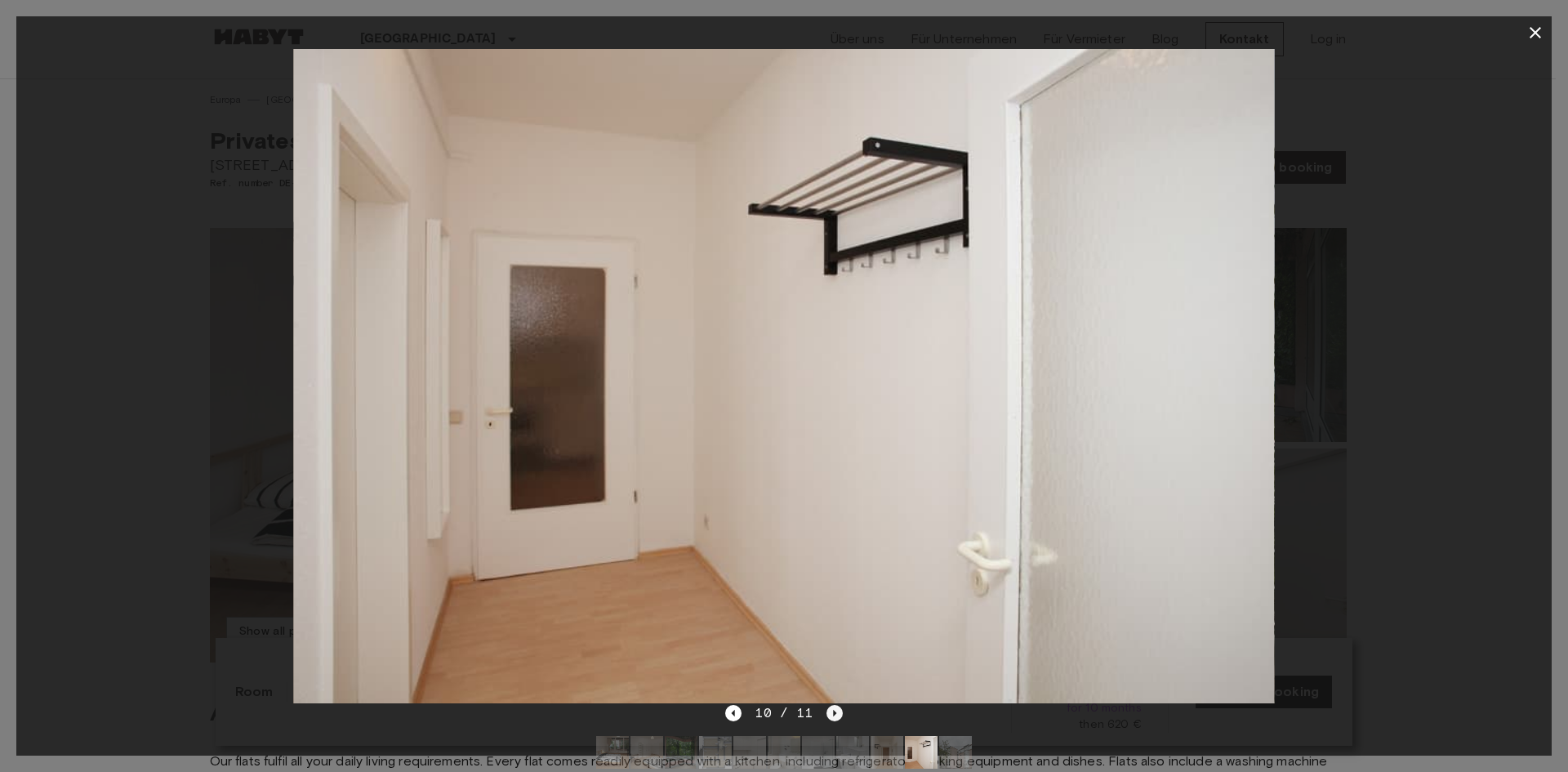
click at [822, 713] on div "10 / 11" at bounding box center [783, 712] width 117 height 19
click at [832, 709] on icon "Next image" at bounding box center [835, 713] width 17 height 17
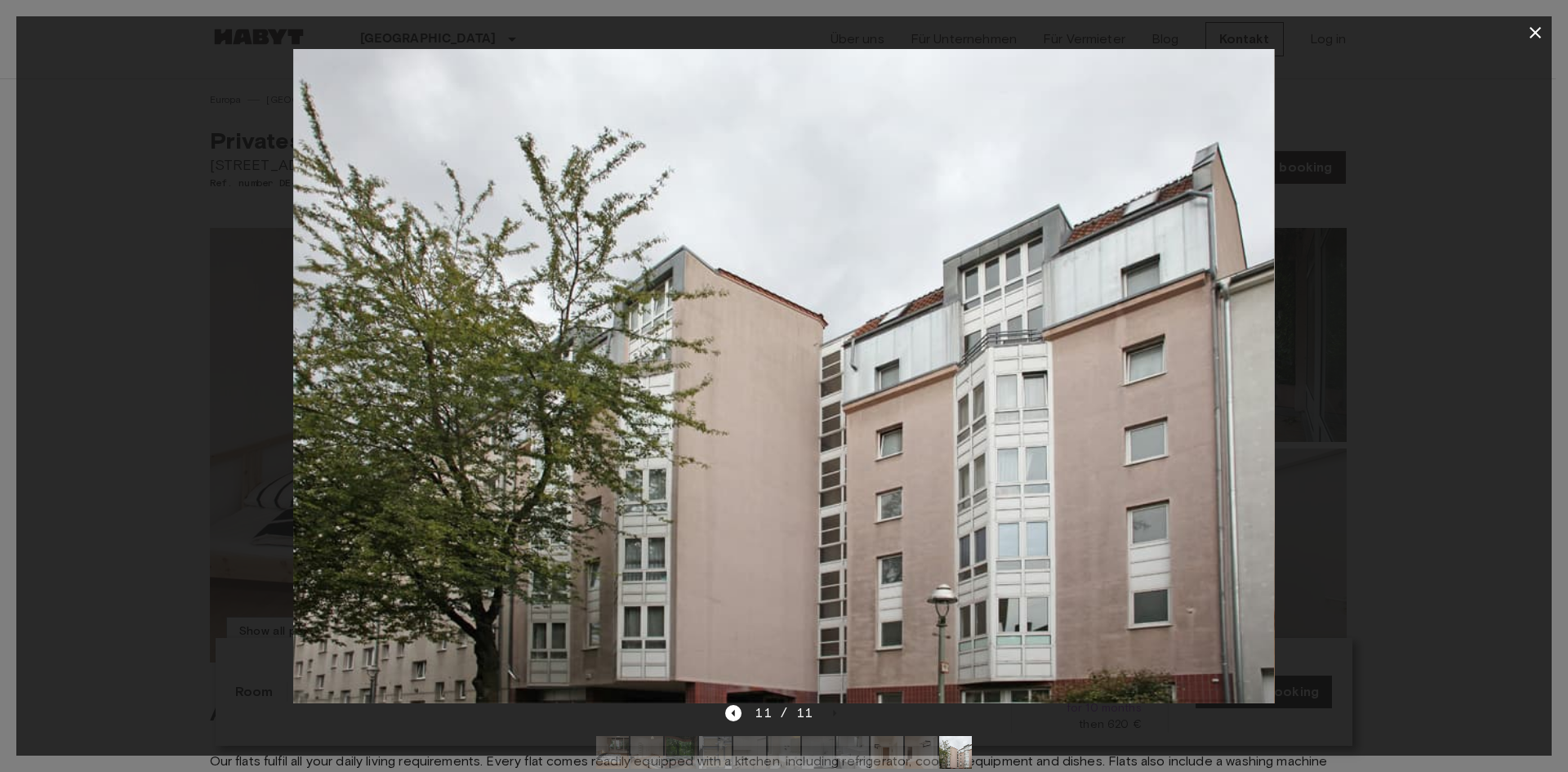
click at [102, 431] on div at bounding box center [784, 376] width 1535 height 654
click at [1524, 28] on button "button" at bounding box center [1536, 33] width 33 height 33
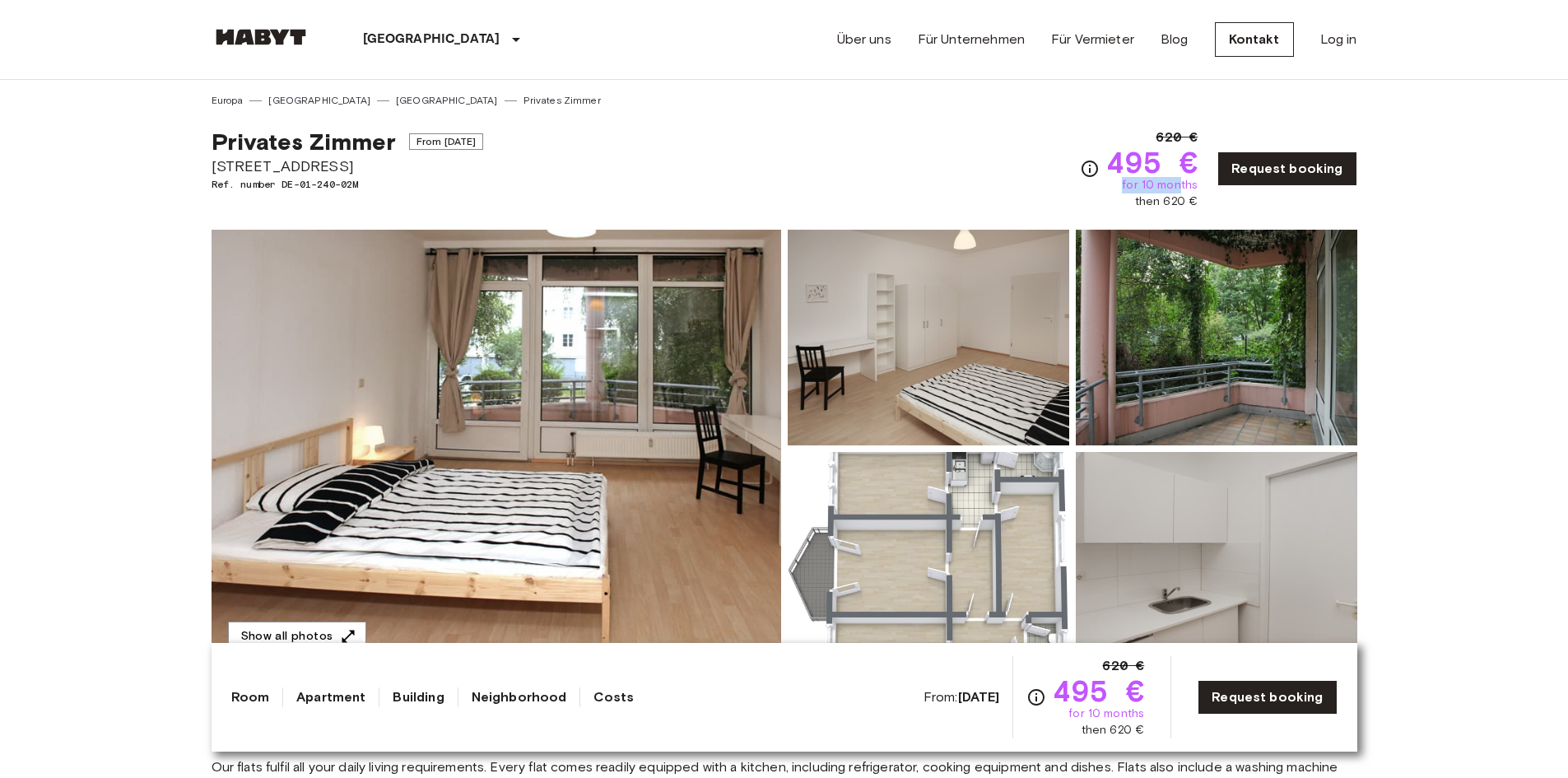
drag, startPoint x: 1123, startPoint y: 186, endPoint x: 1185, endPoint y: 186, distance: 62.0
click at [1185, 186] on div "620 € 495 € for 10 months then 620 €" at bounding box center [1151, 169] width 92 height 82
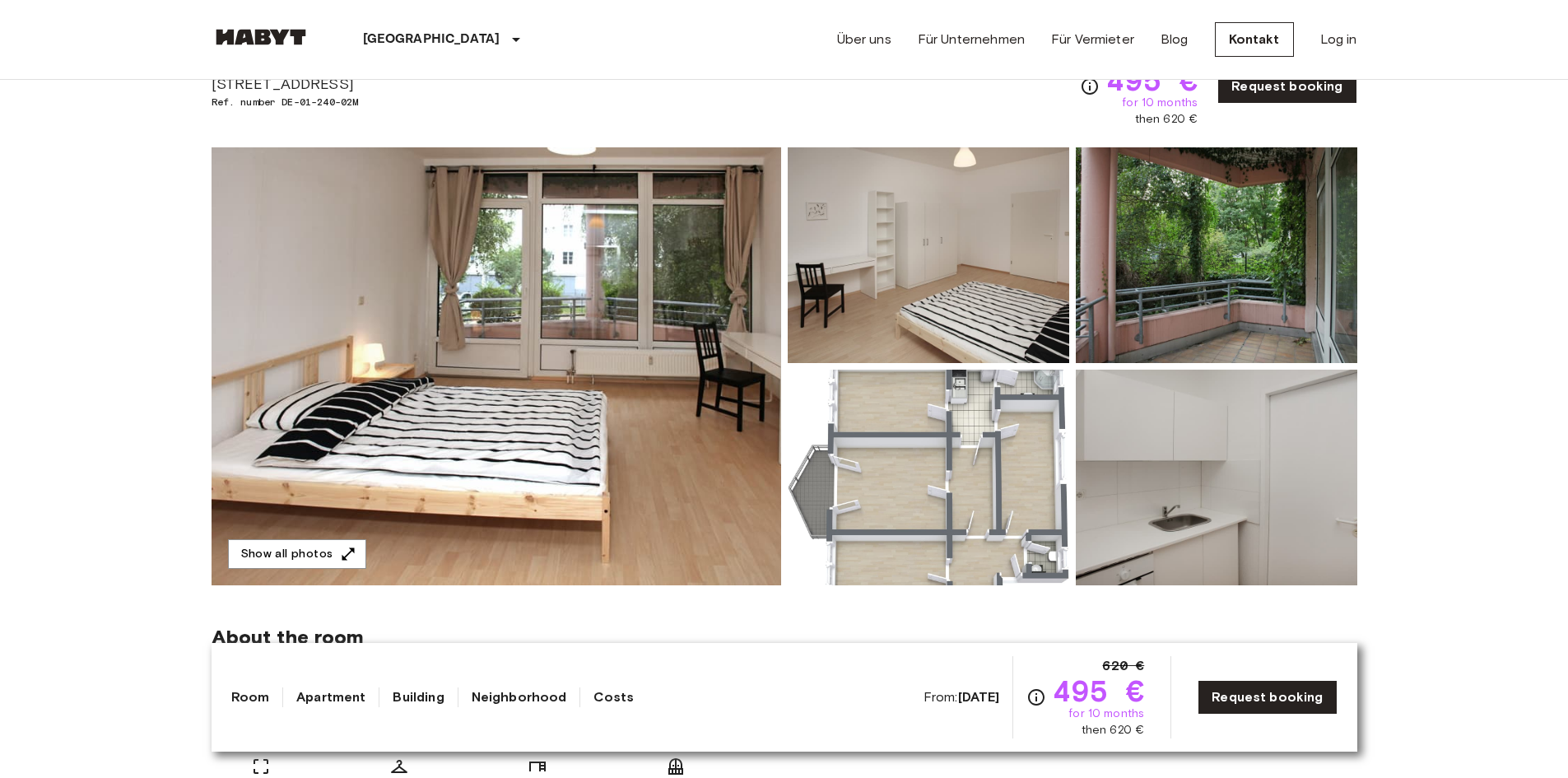
click at [1239, 275] on img at bounding box center [1216, 255] width 282 height 216
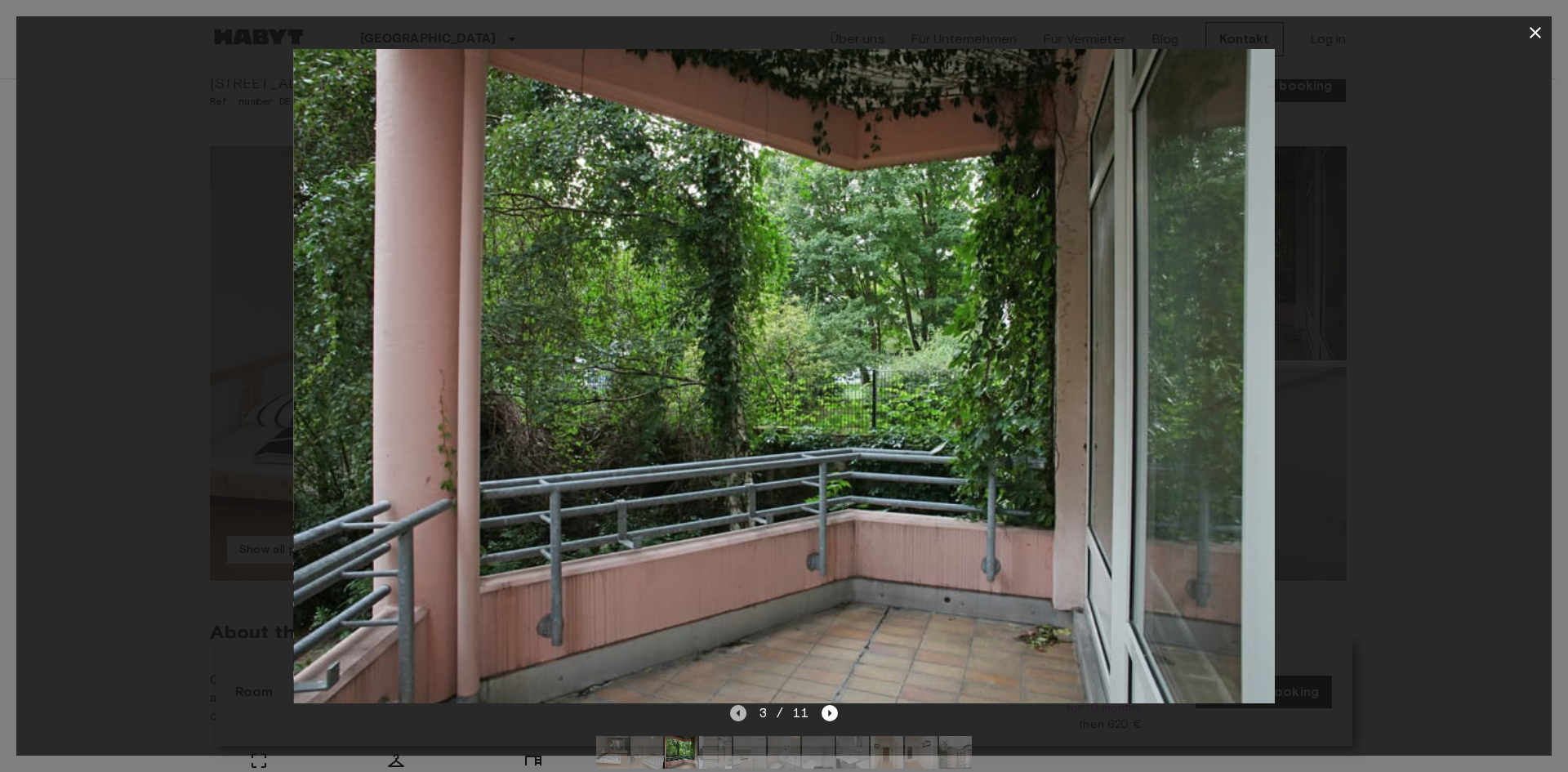
click at [739, 715] on icon "Previous image" at bounding box center [738, 713] width 17 height 17
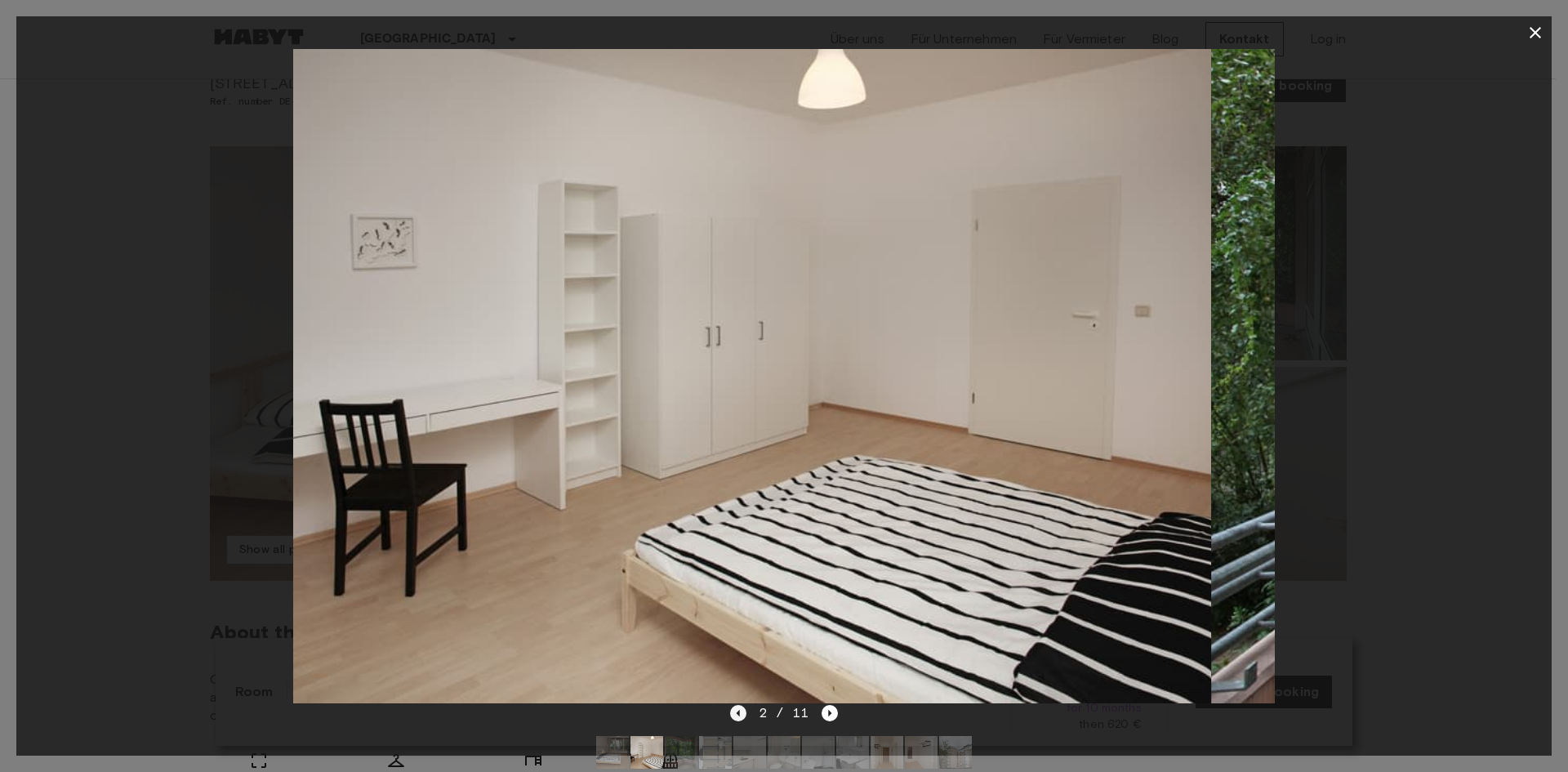
click at [739, 715] on icon "Previous image" at bounding box center [738, 713] width 17 height 17
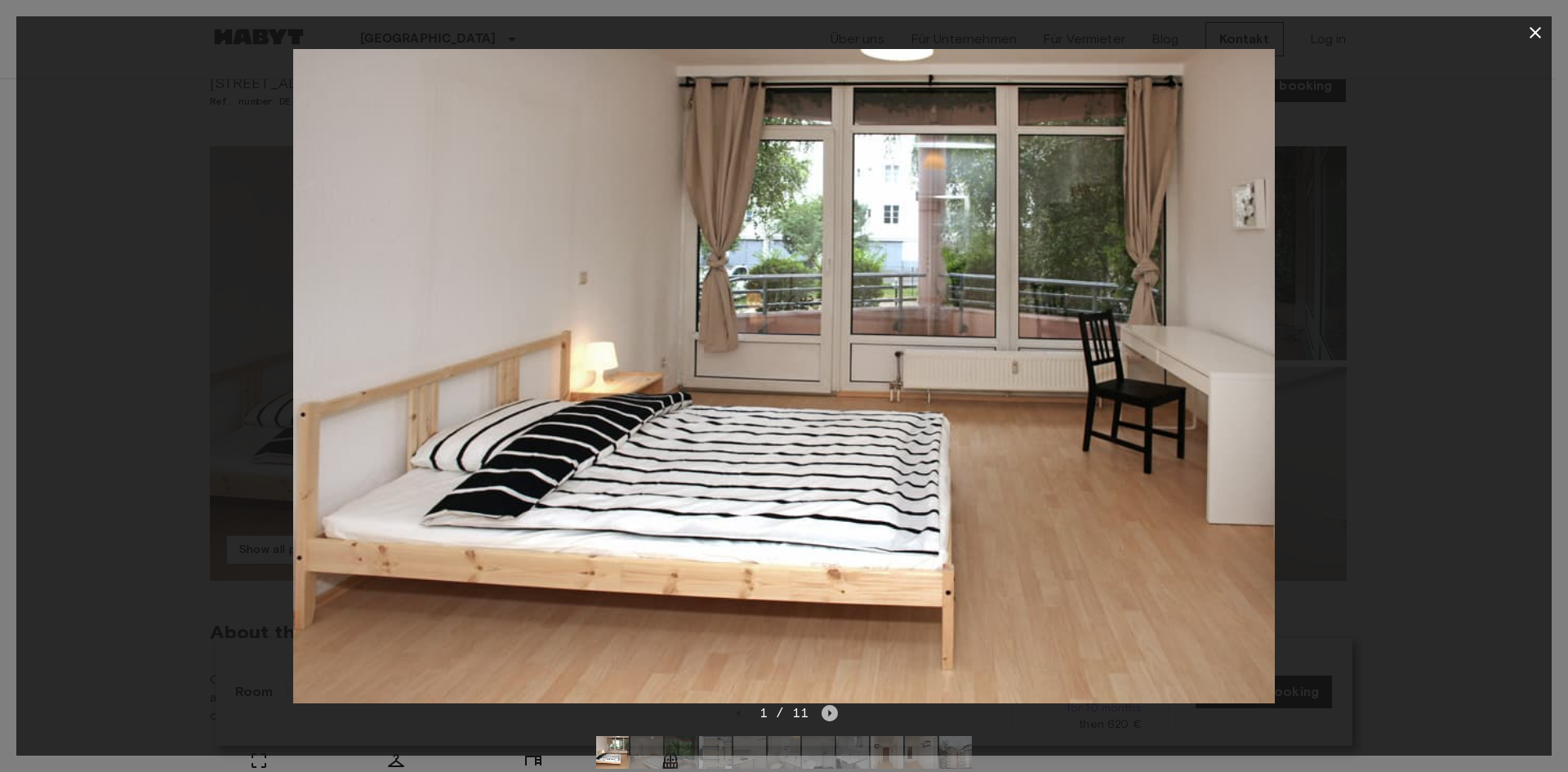
click at [829, 710] on icon "Next image" at bounding box center [830, 713] width 17 height 17
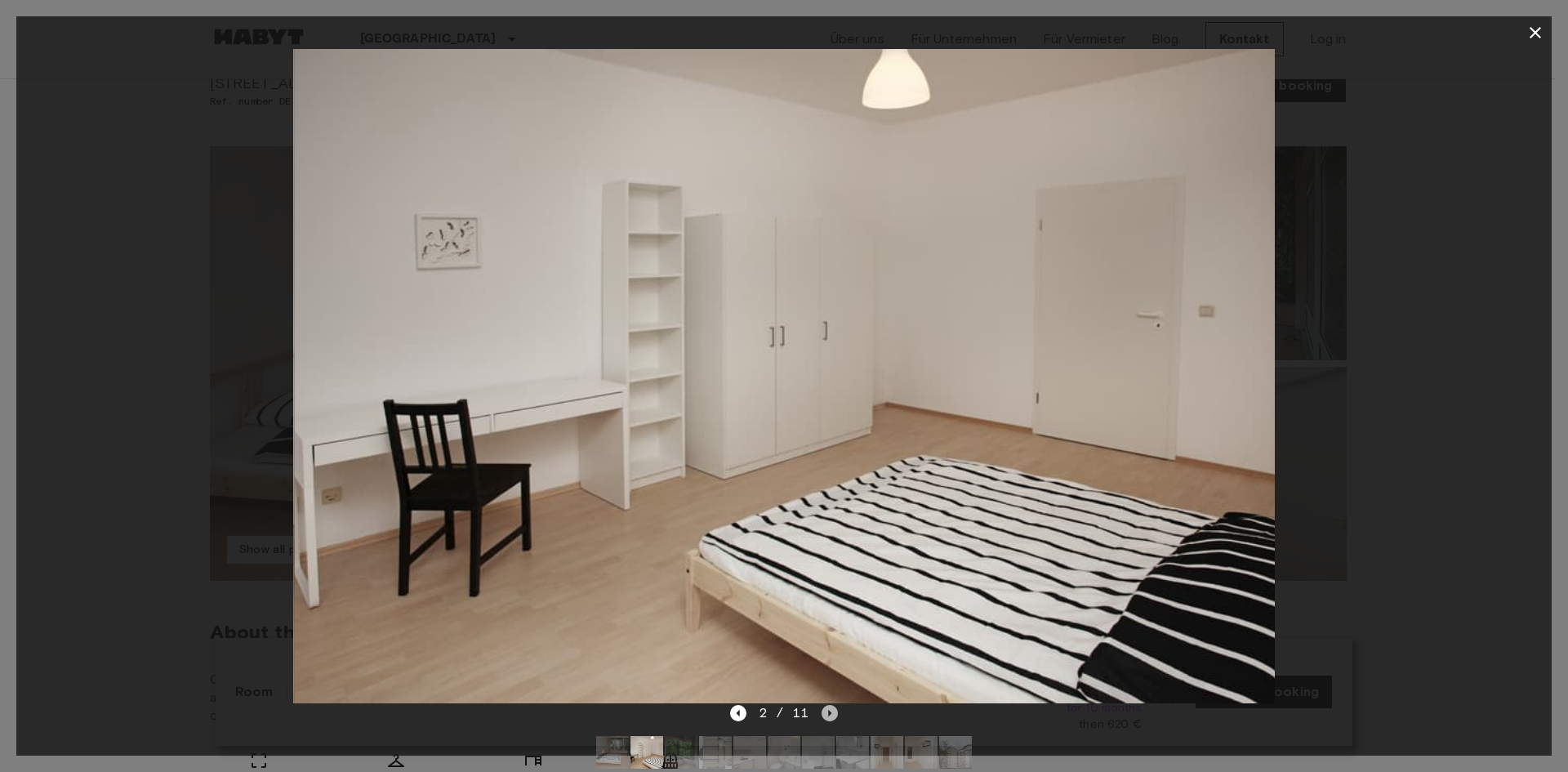
click at [829, 710] on icon "Next image" at bounding box center [830, 713] width 17 height 17
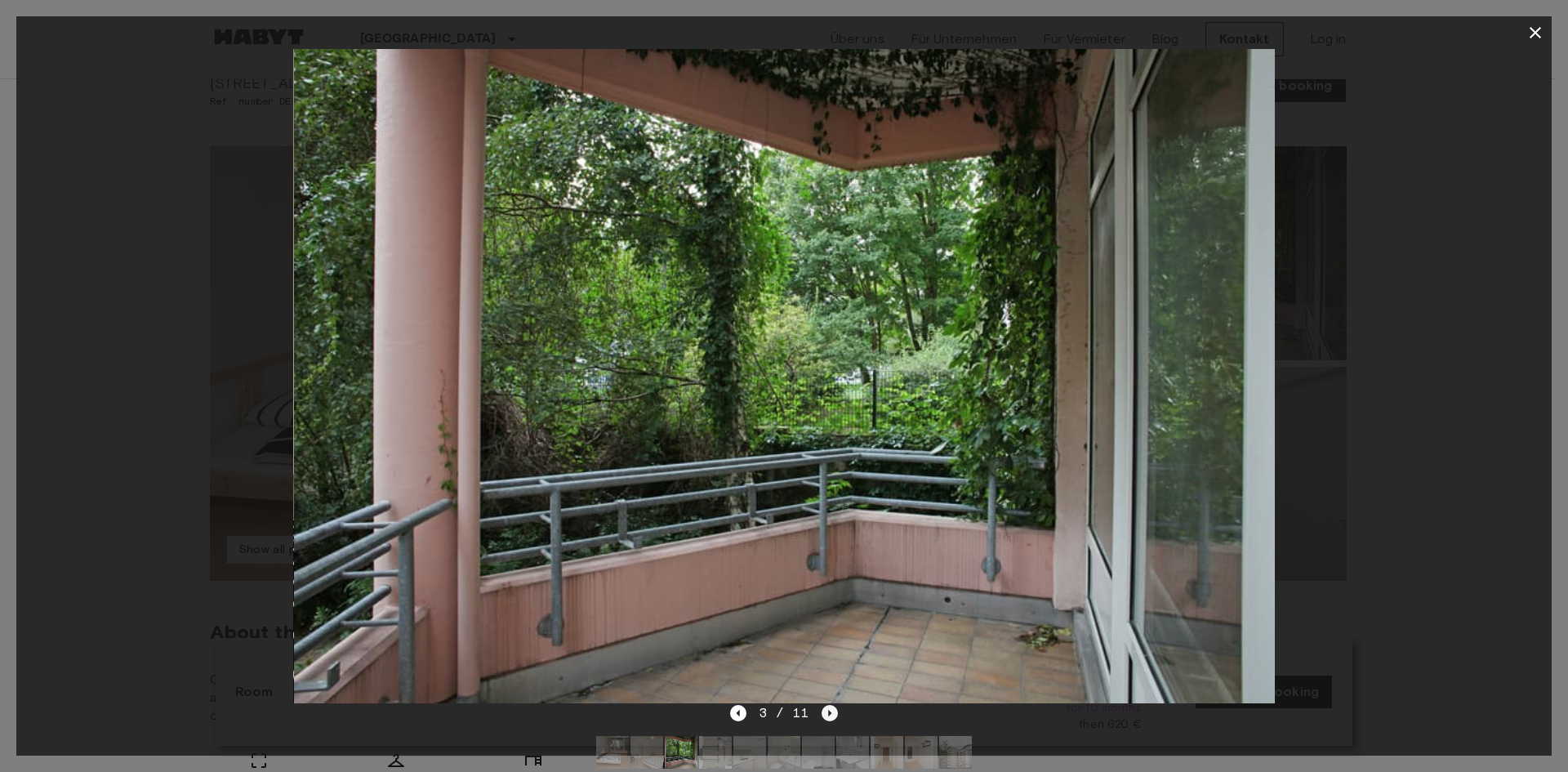
click at [829, 710] on icon "Next image" at bounding box center [830, 713] width 17 height 17
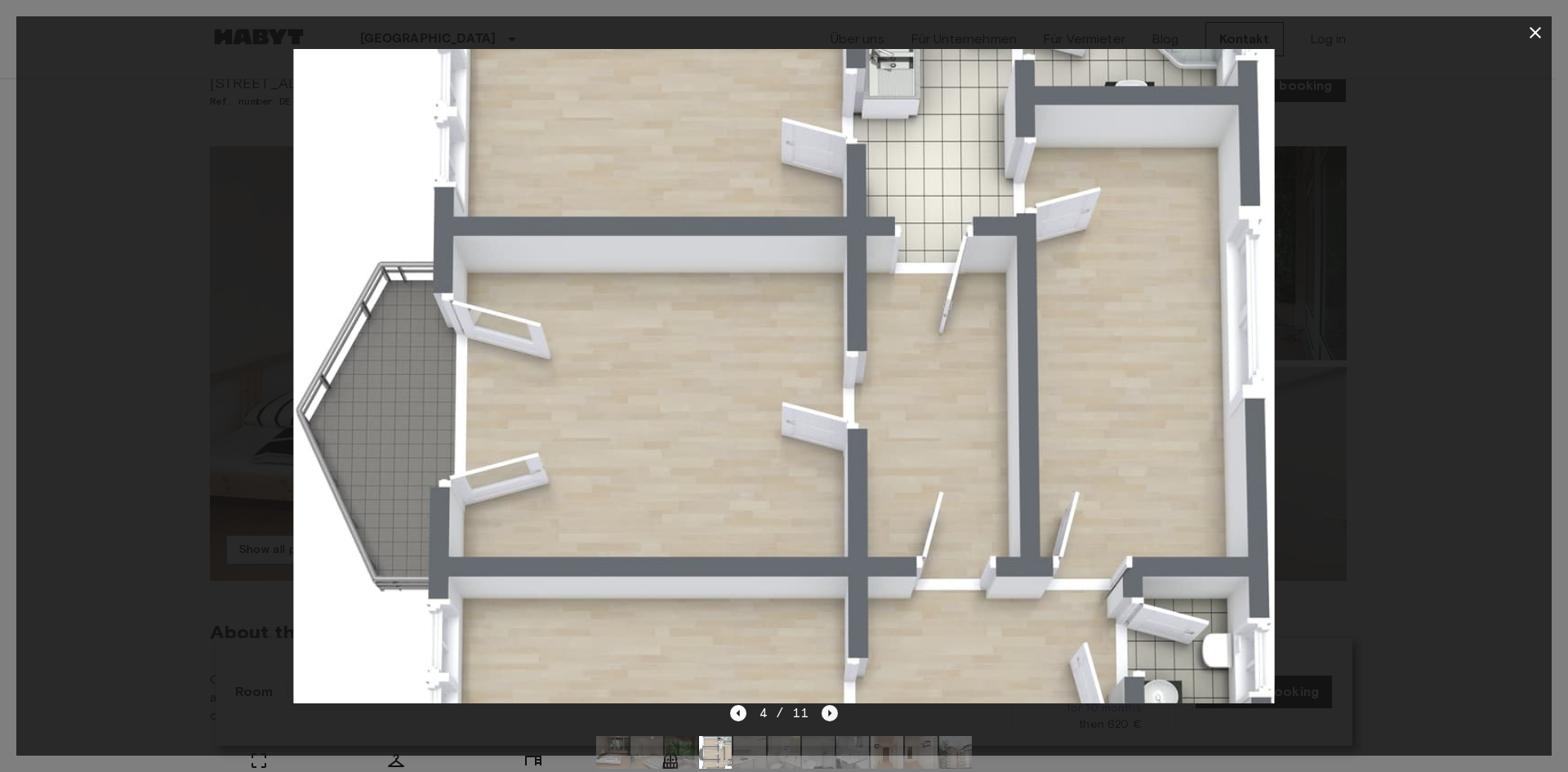
click at [829, 710] on icon "Next image" at bounding box center [830, 713] width 17 height 17
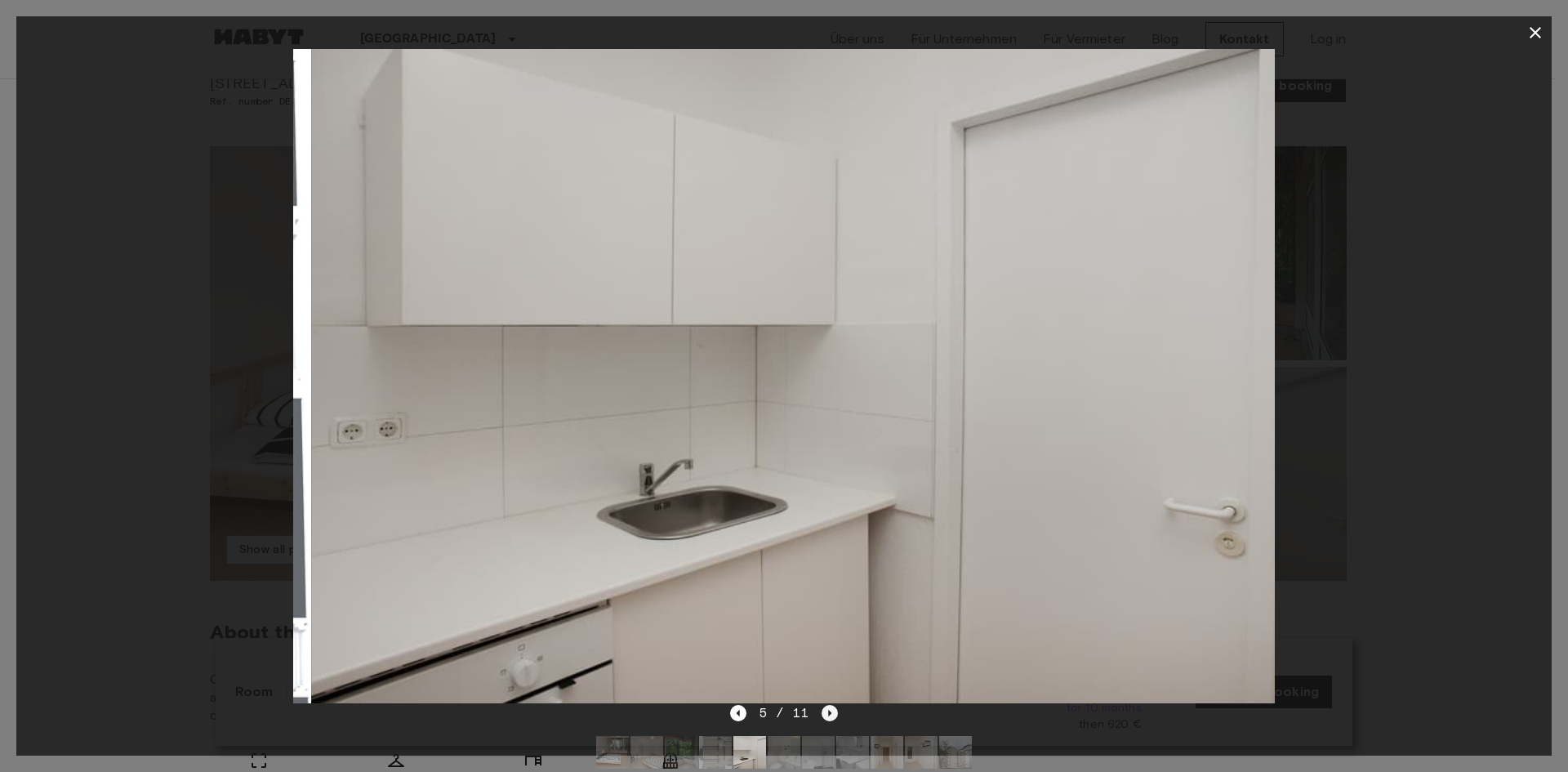
click at [829, 710] on icon "Next image" at bounding box center [830, 713] width 17 height 17
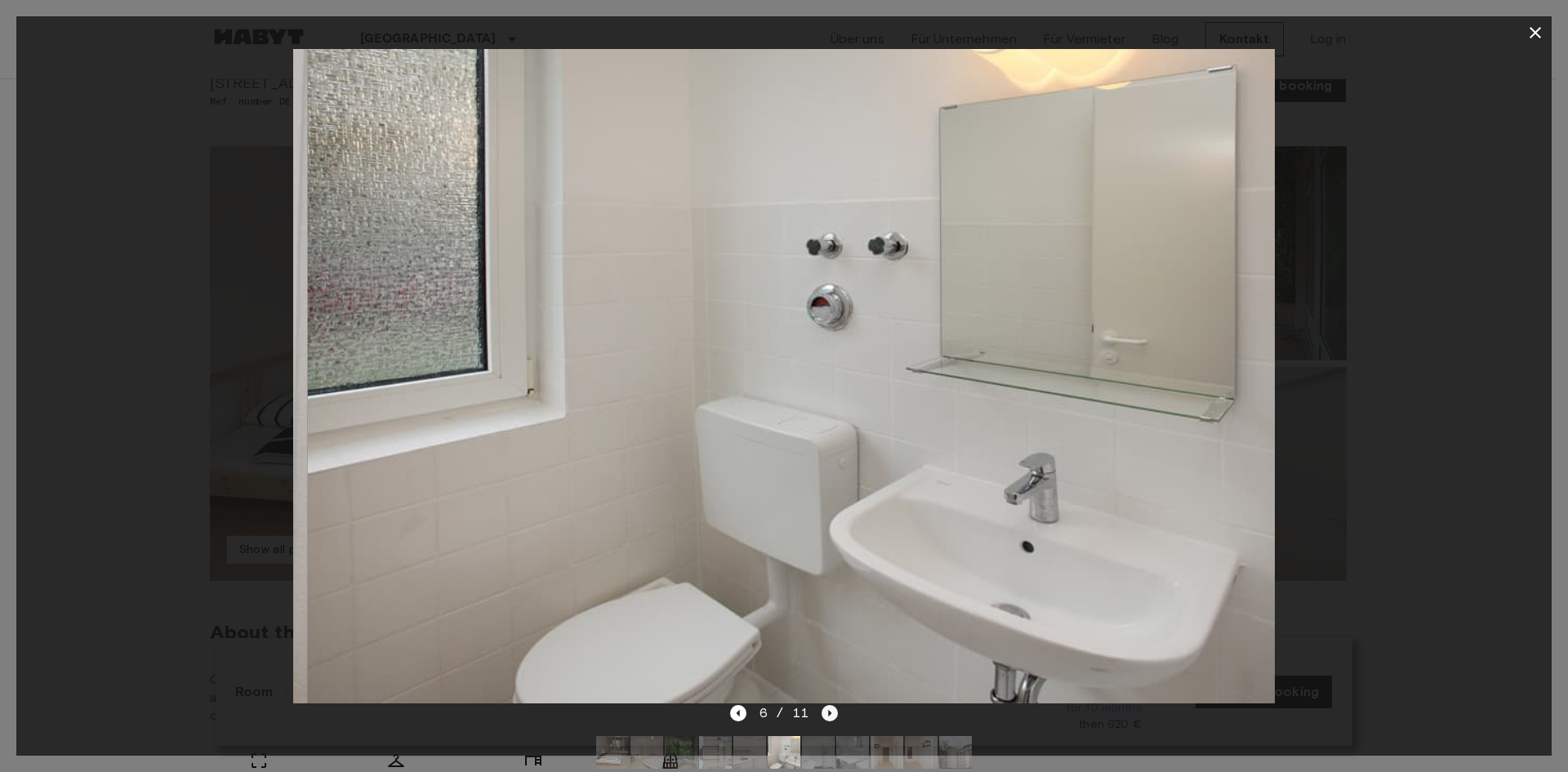
click at [829, 710] on icon "Next image" at bounding box center [830, 713] width 17 height 17
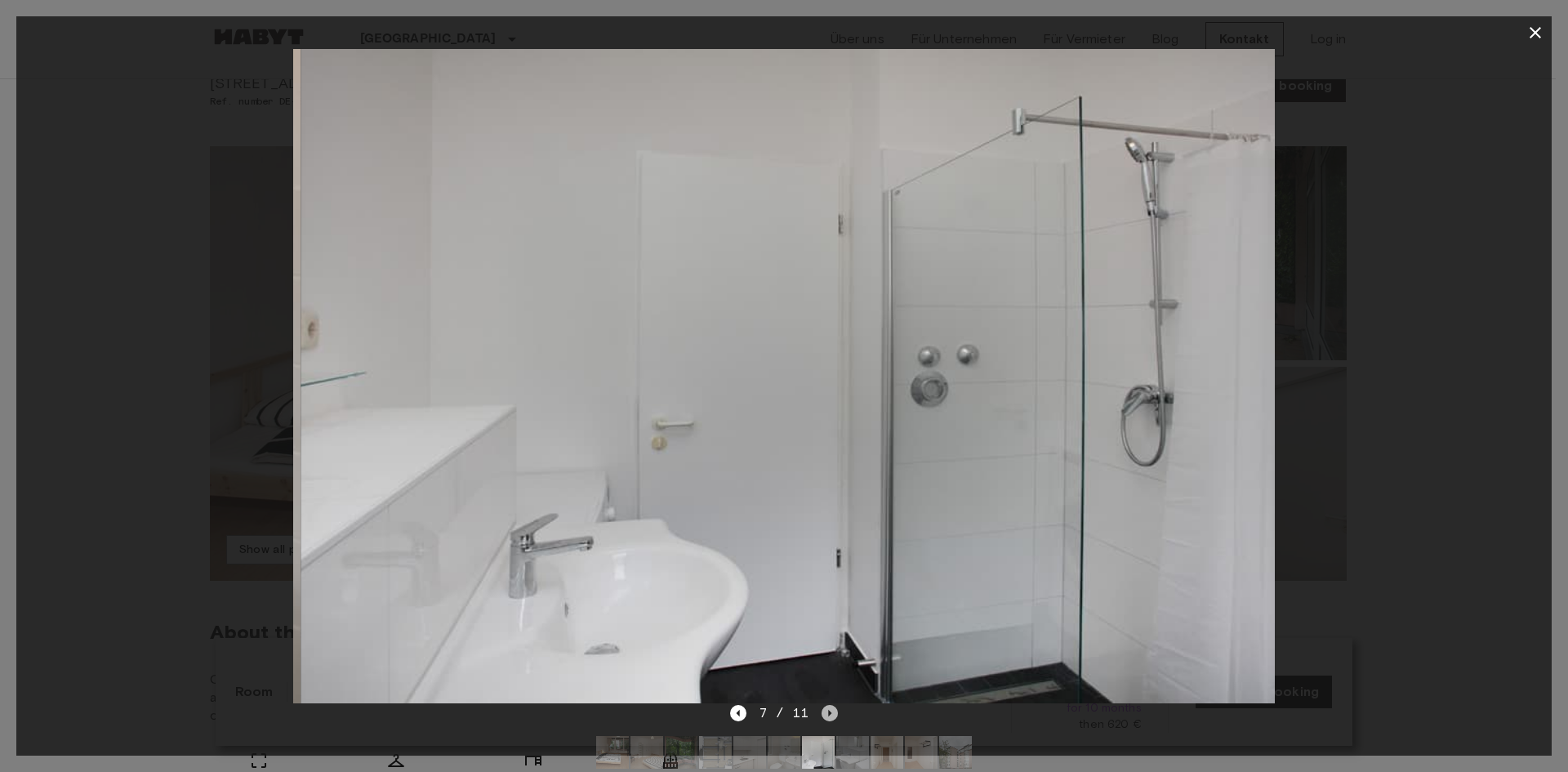
click at [829, 710] on icon "Next image" at bounding box center [830, 713] width 17 height 17
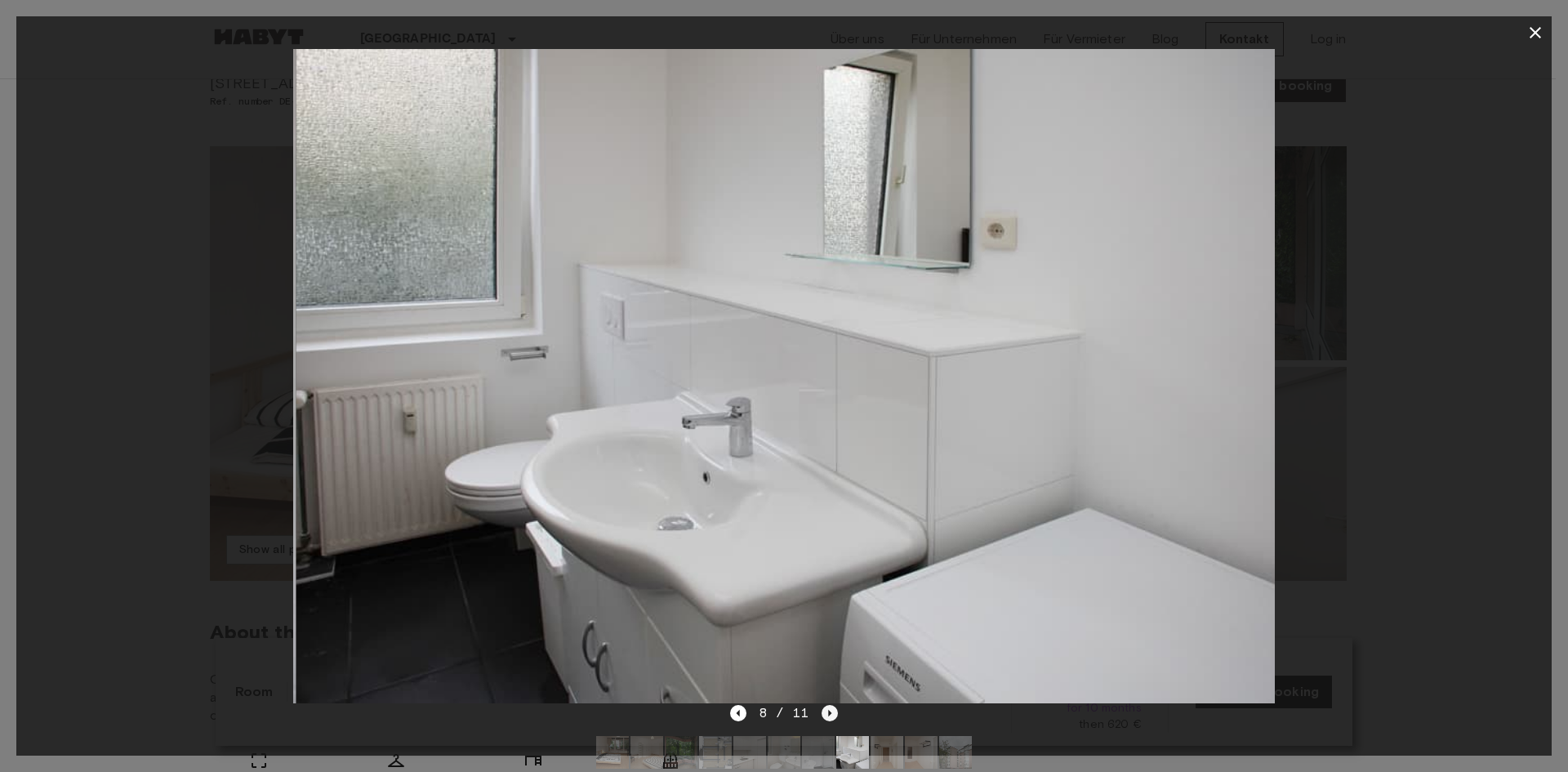
click at [829, 710] on icon "Next image" at bounding box center [830, 713] width 17 height 17
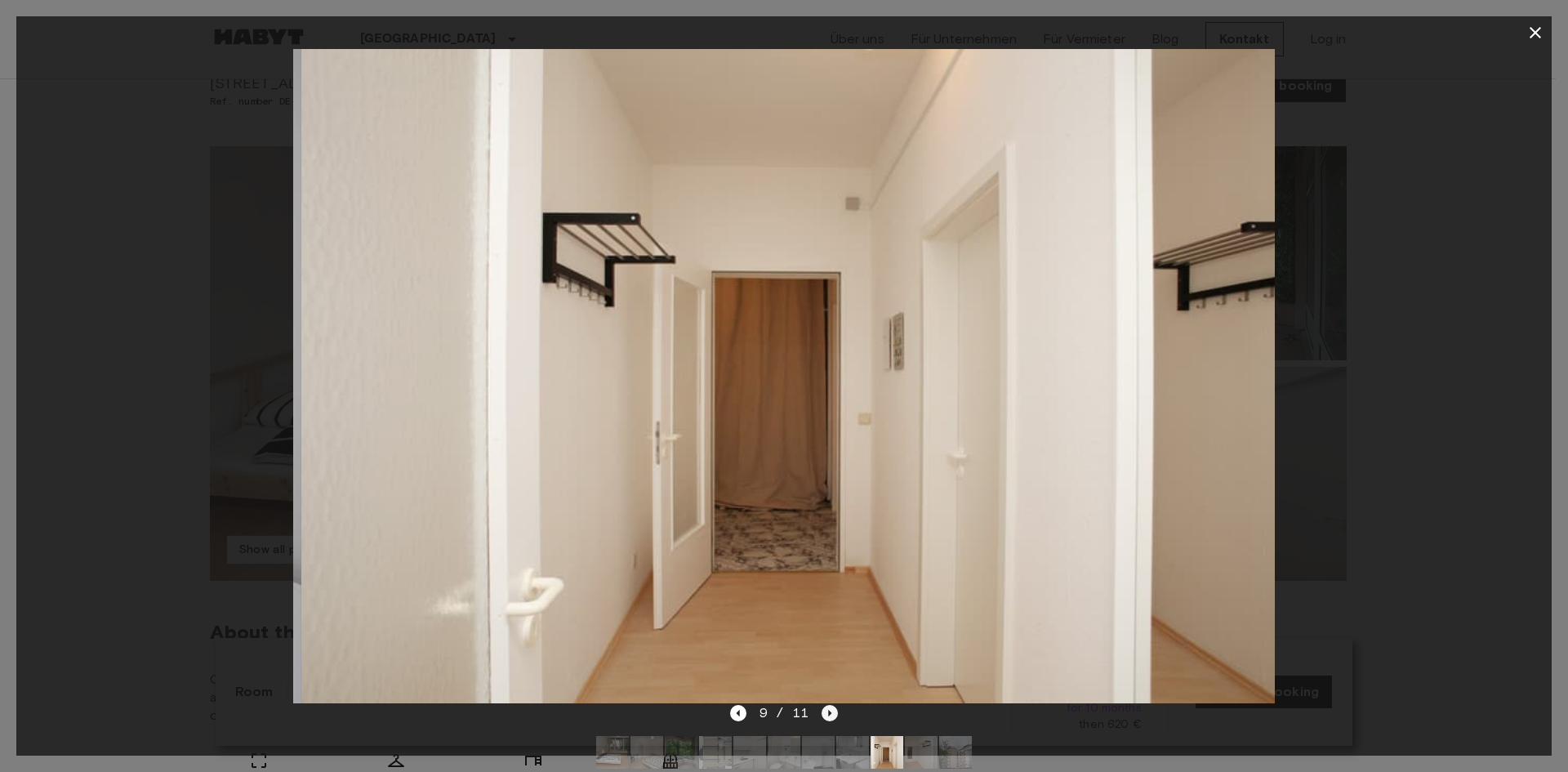
click at [829, 710] on icon "Next image" at bounding box center [830, 713] width 17 height 17
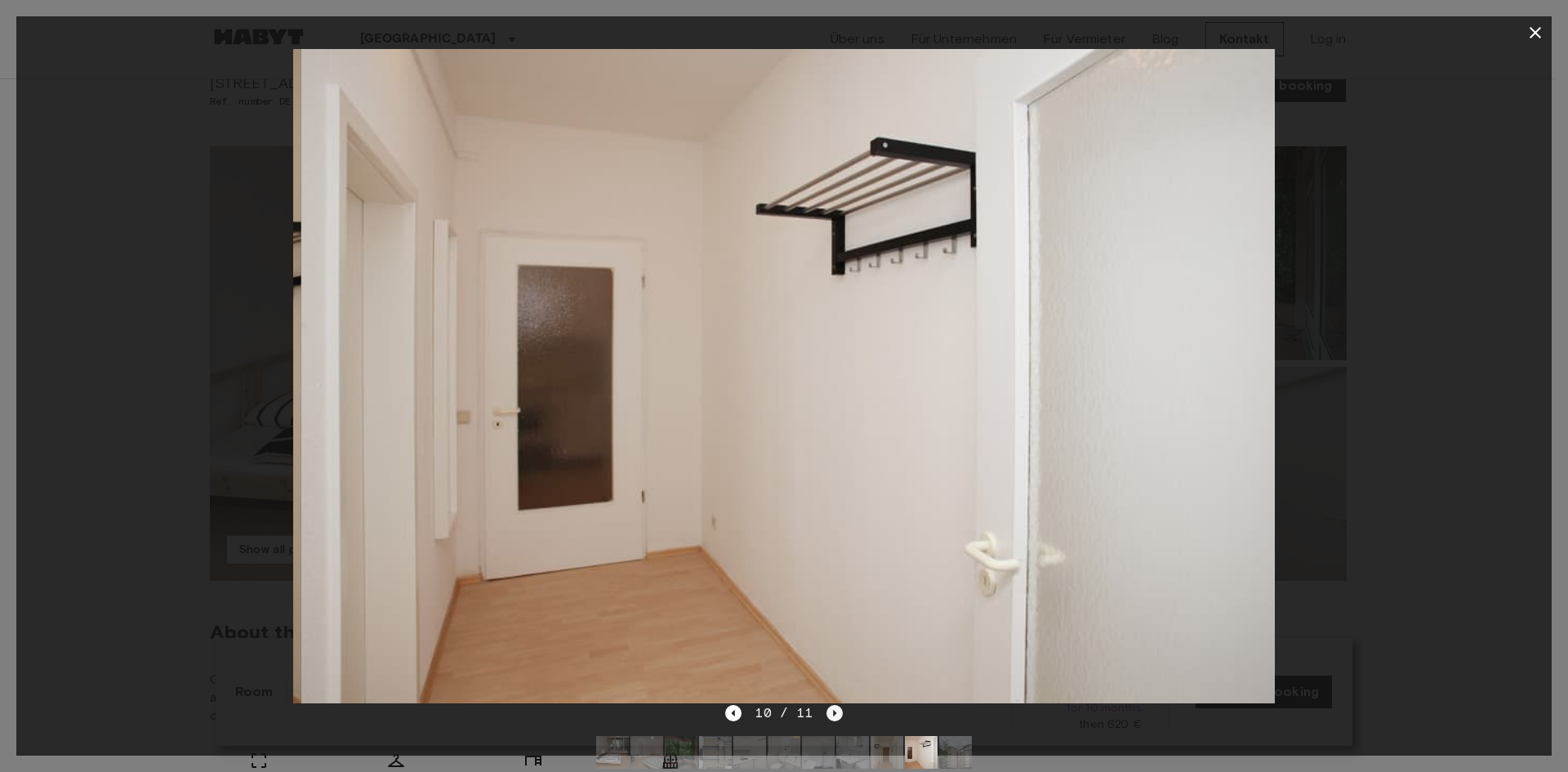
click at [829, 710] on icon "Next image" at bounding box center [835, 713] width 17 height 17
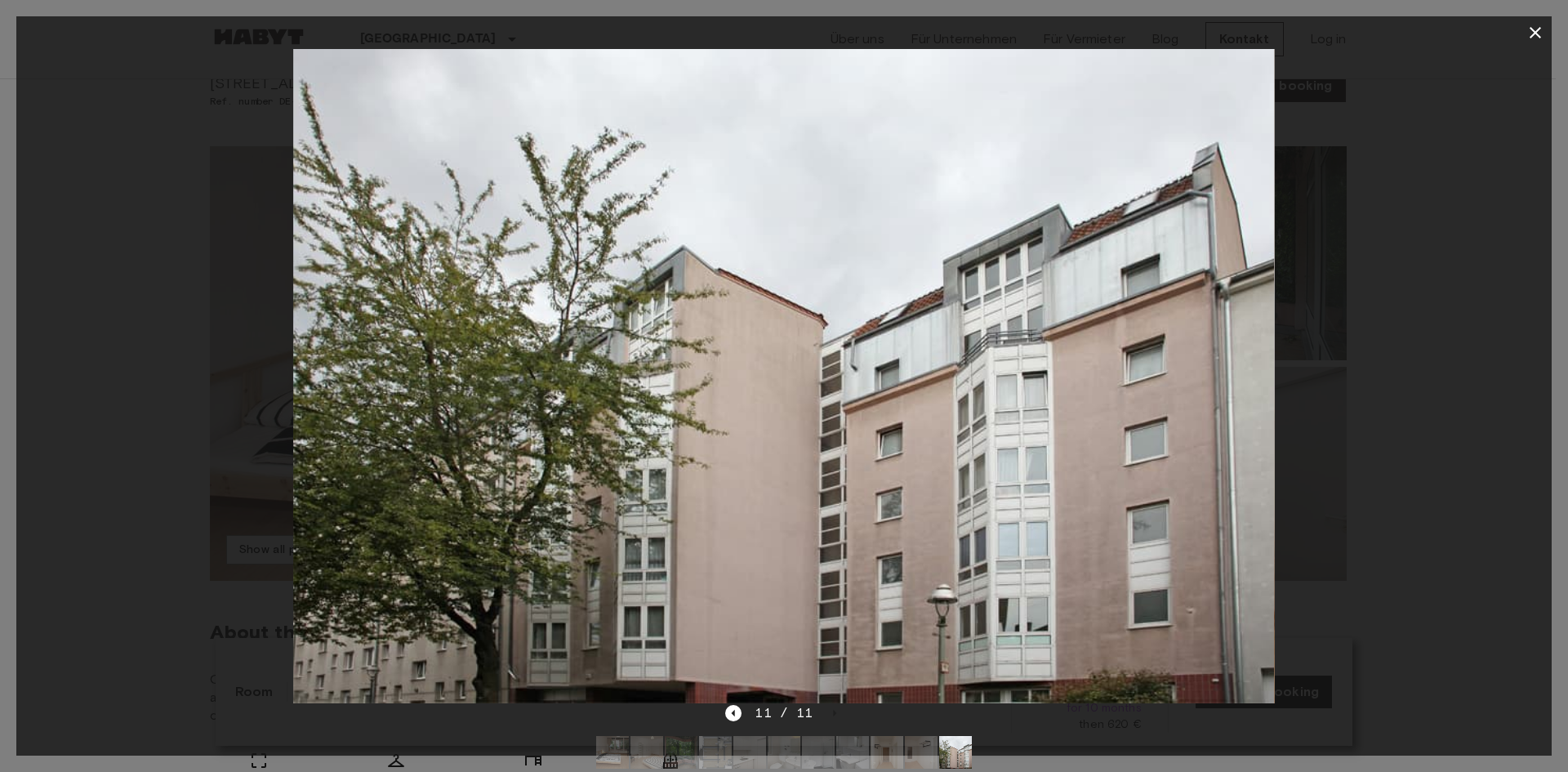
click at [1422, 395] on div at bounding box center [784, 376] width 1535 height 654
click at [1531, 30] on icon "button" at bounding box center [1535, 32] width 19 height 19
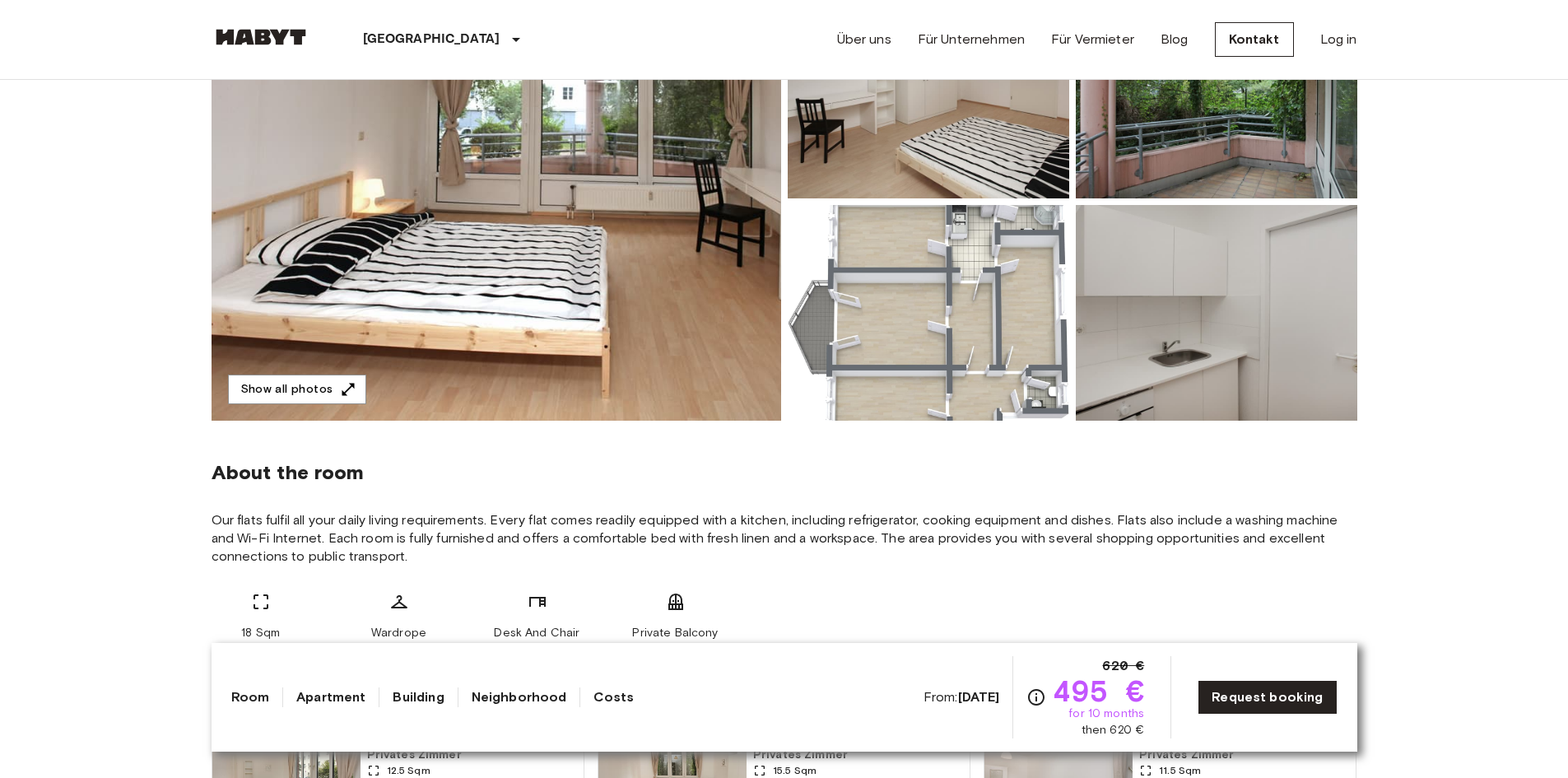
scroll to position [0, 0]
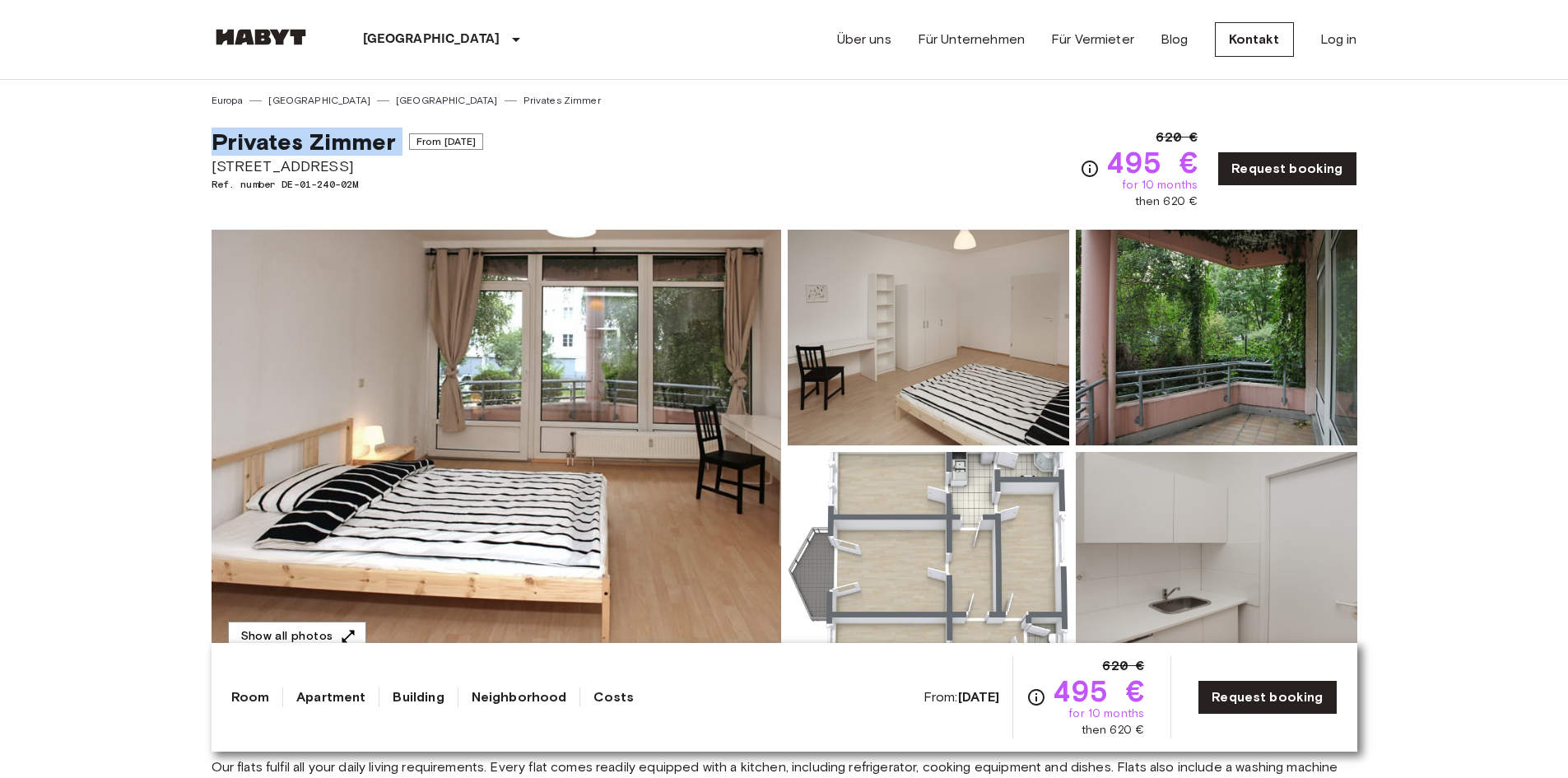
drag, startPoint x: 180, startPoint y: 149, endPoint x: 411, endPoint y: 145, distance: 231.0
click at [800, 144] on div "Privates Zimmer From Jan 4 2026 Hüttenroder Weg 18 Ref. number DE-01-240-02M 62…" at bounding box center [784, 158] width 1146 height 102
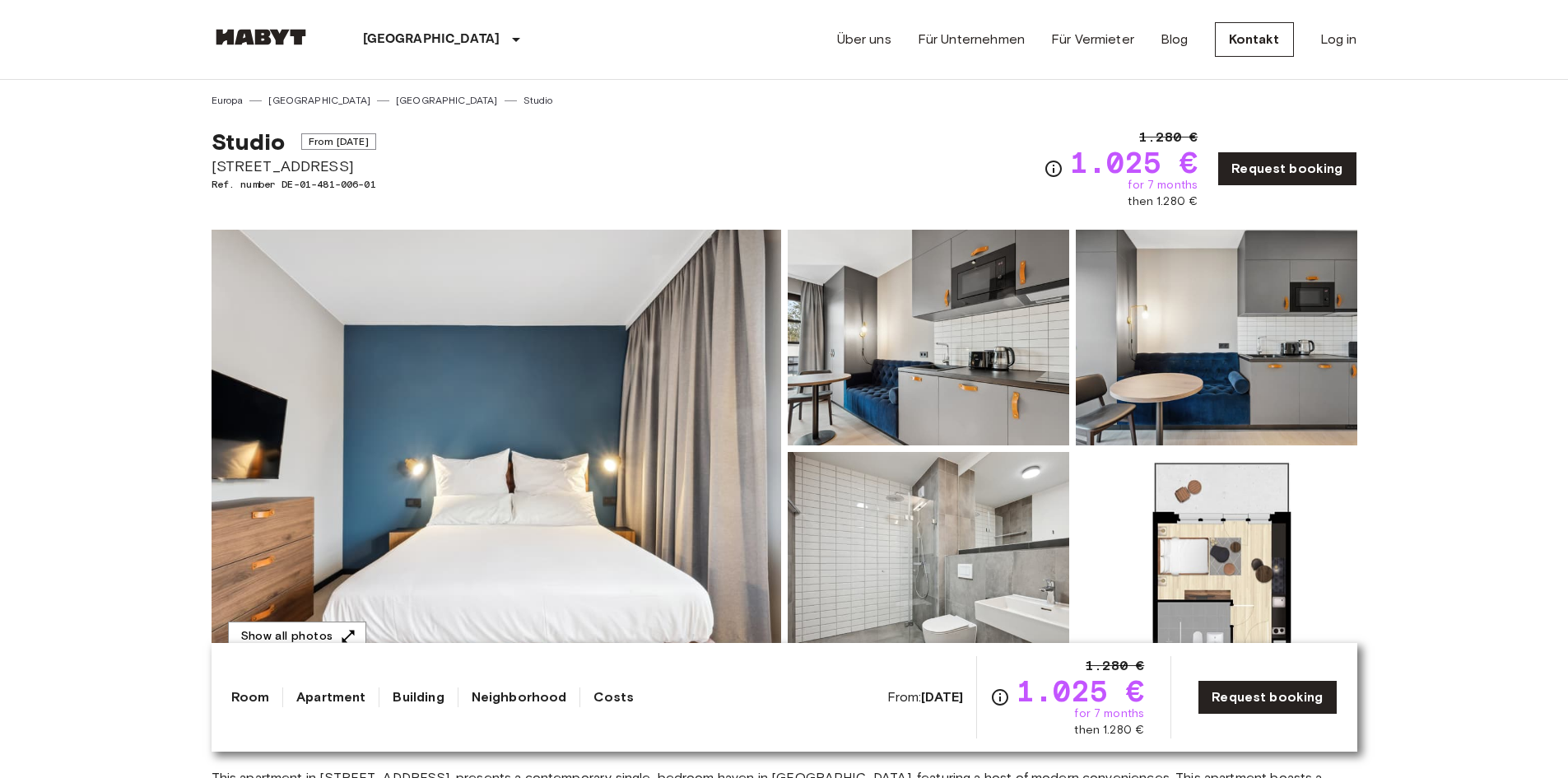
click at [896, 543] on img at bounding box center [928, 559] width 282 height 216
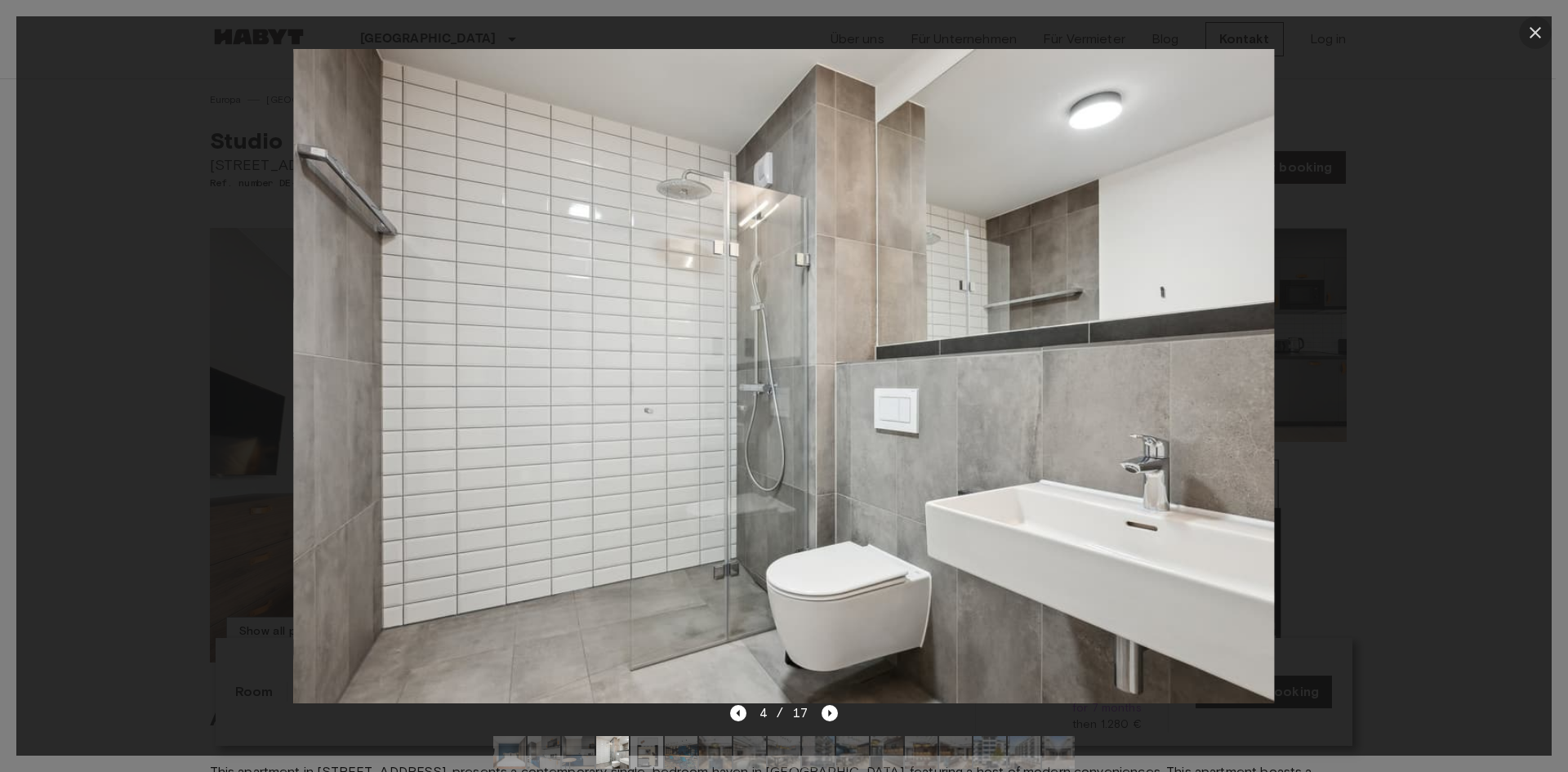
click at [1542, 33] on icon "button" at bounding box center [1535, 32] width 19 height 19
